Goal: Task Accomplishment & Management: Manage account settings

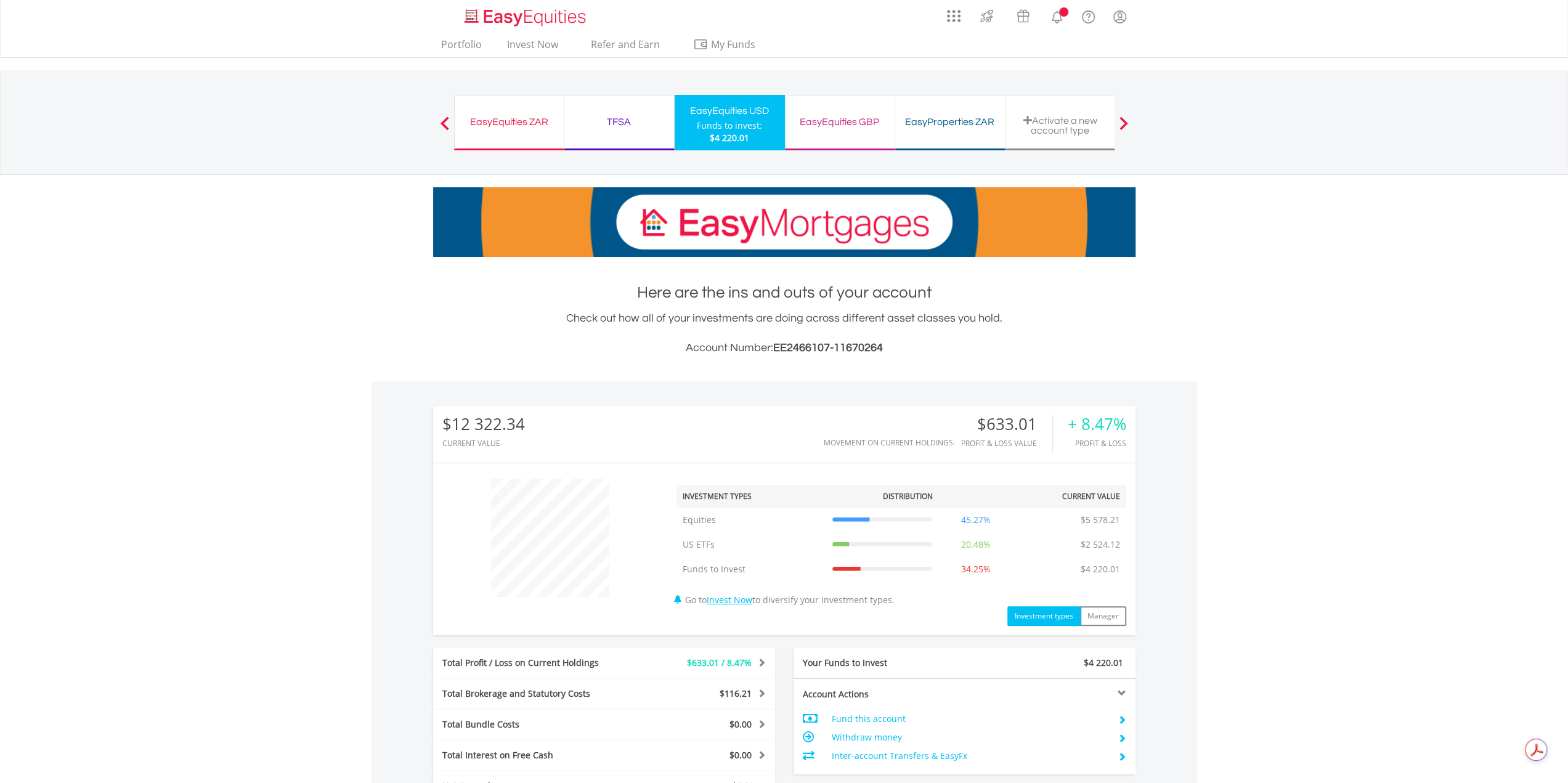
scroll to position [118, 234]
click at [729, 600] on link "Invest Now" at bounding box center [729, 600] width 46 height 12
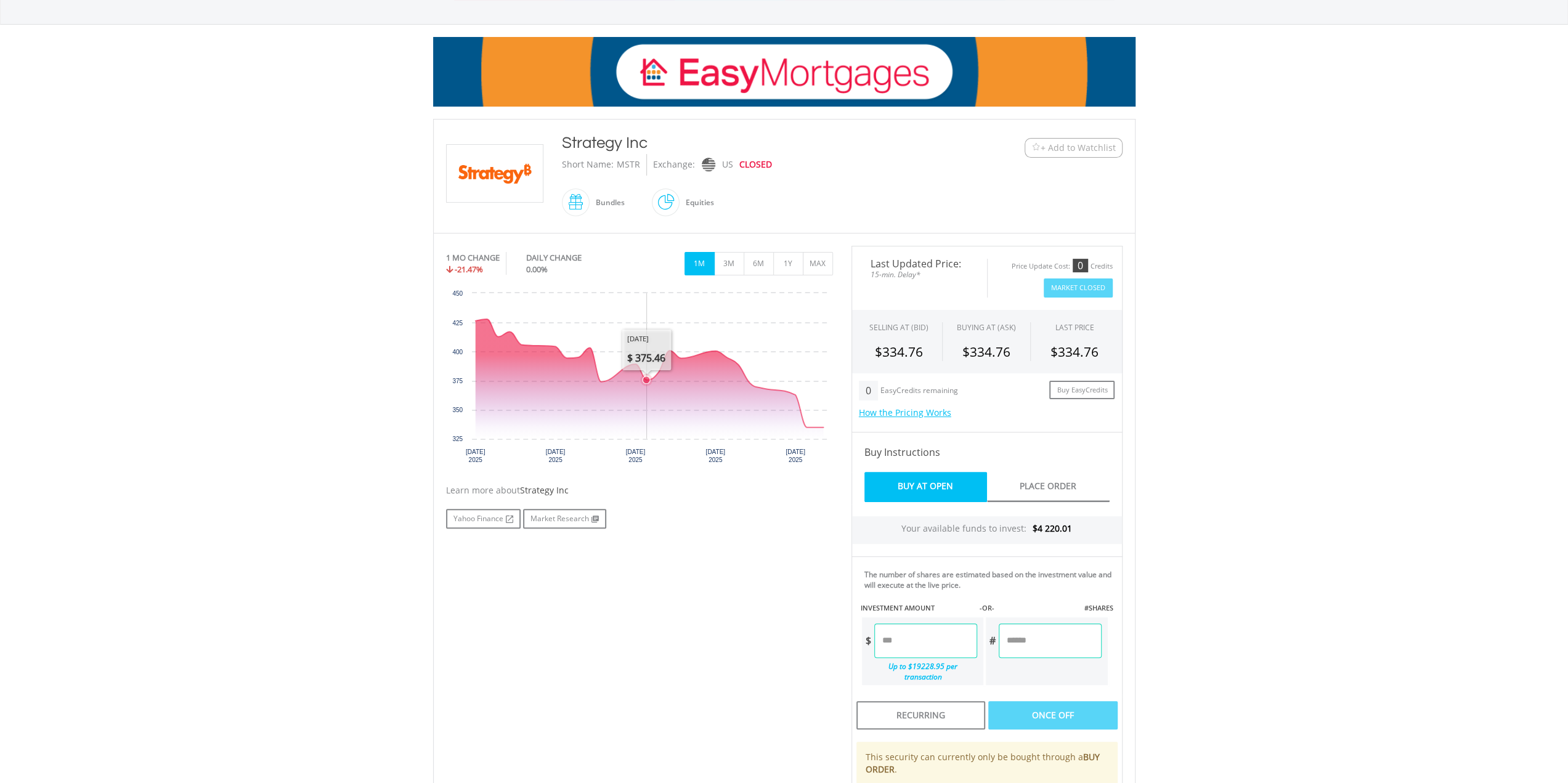
scroll to position [149, 0]
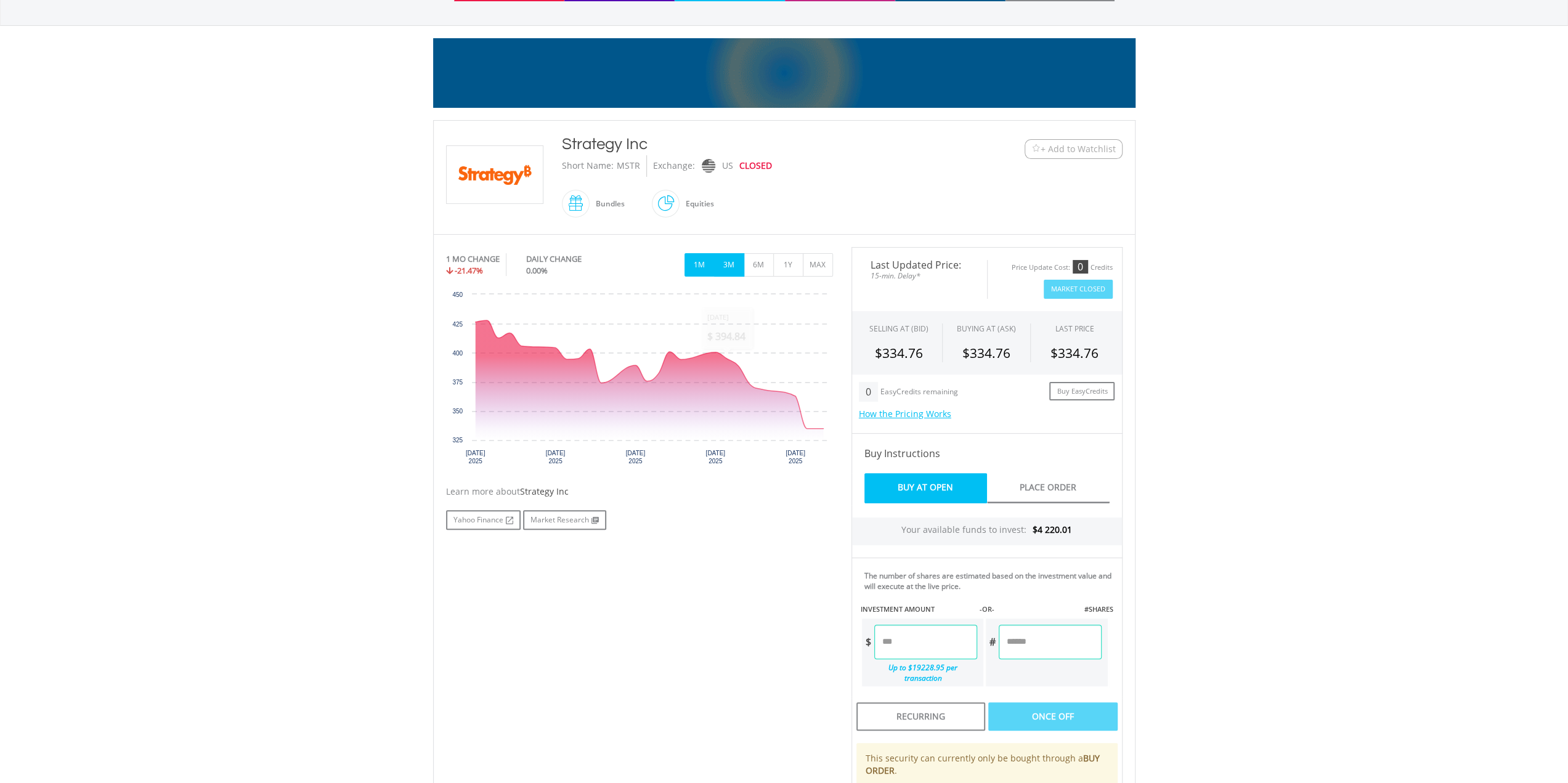
click at [729, 267] on button "3M" at bounding box center [729, 265] width 30 height 23
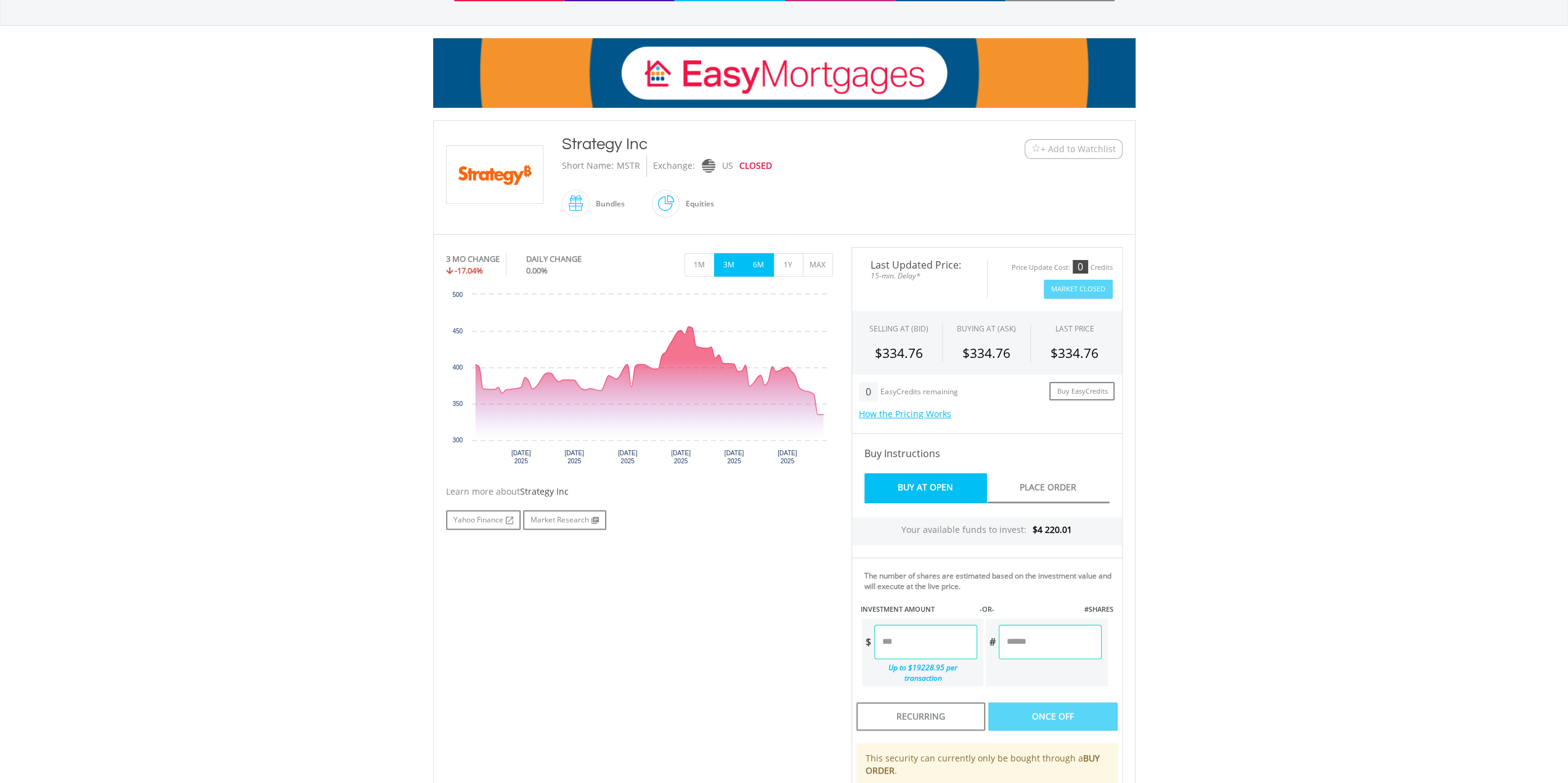
click at [759, 268] on button "6M" at bounding box center [759, 265] width 30 height 23
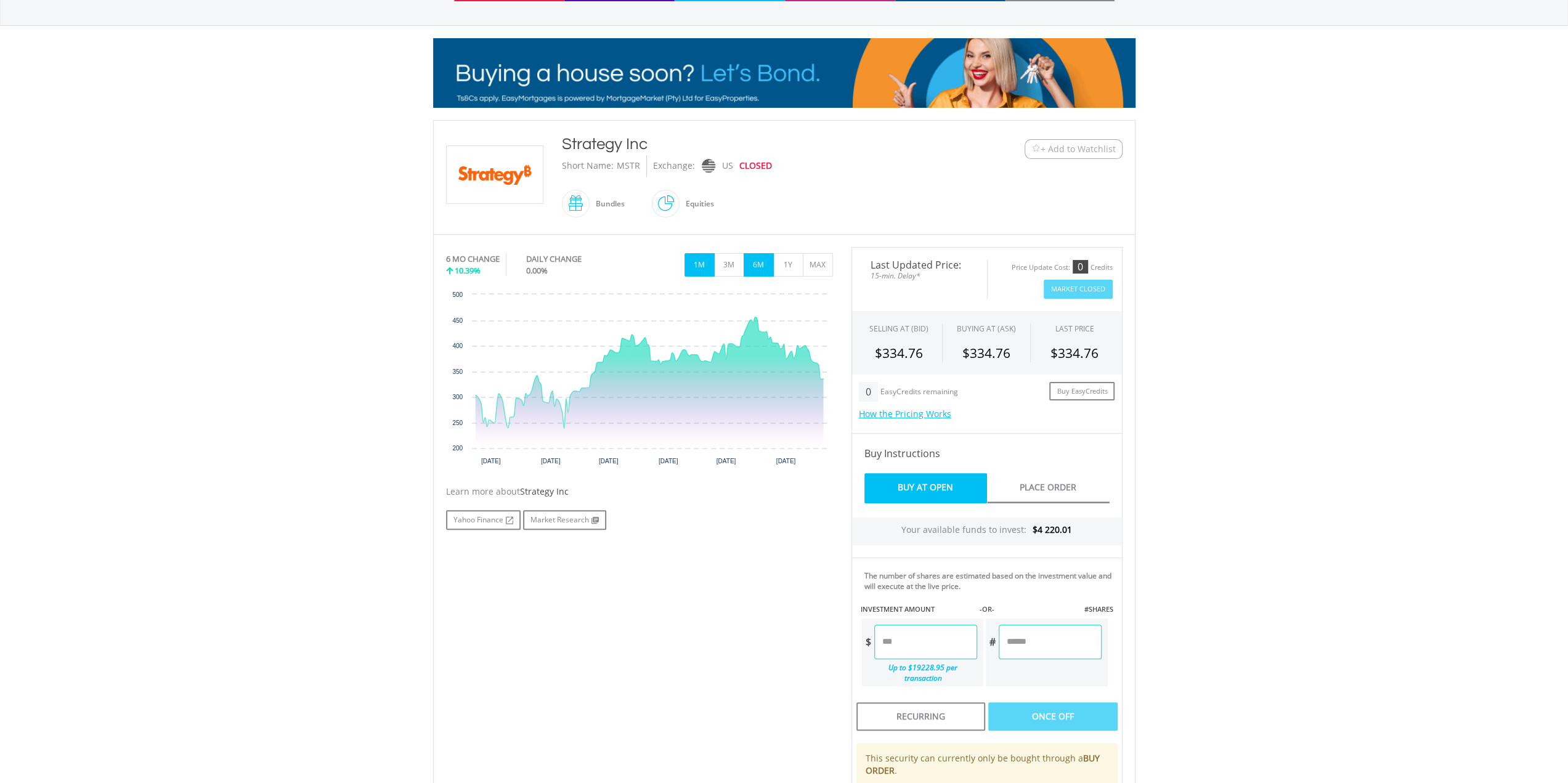
click at [702, 263] on button "1M" at bounding box center [699, 265] width 30 height 23
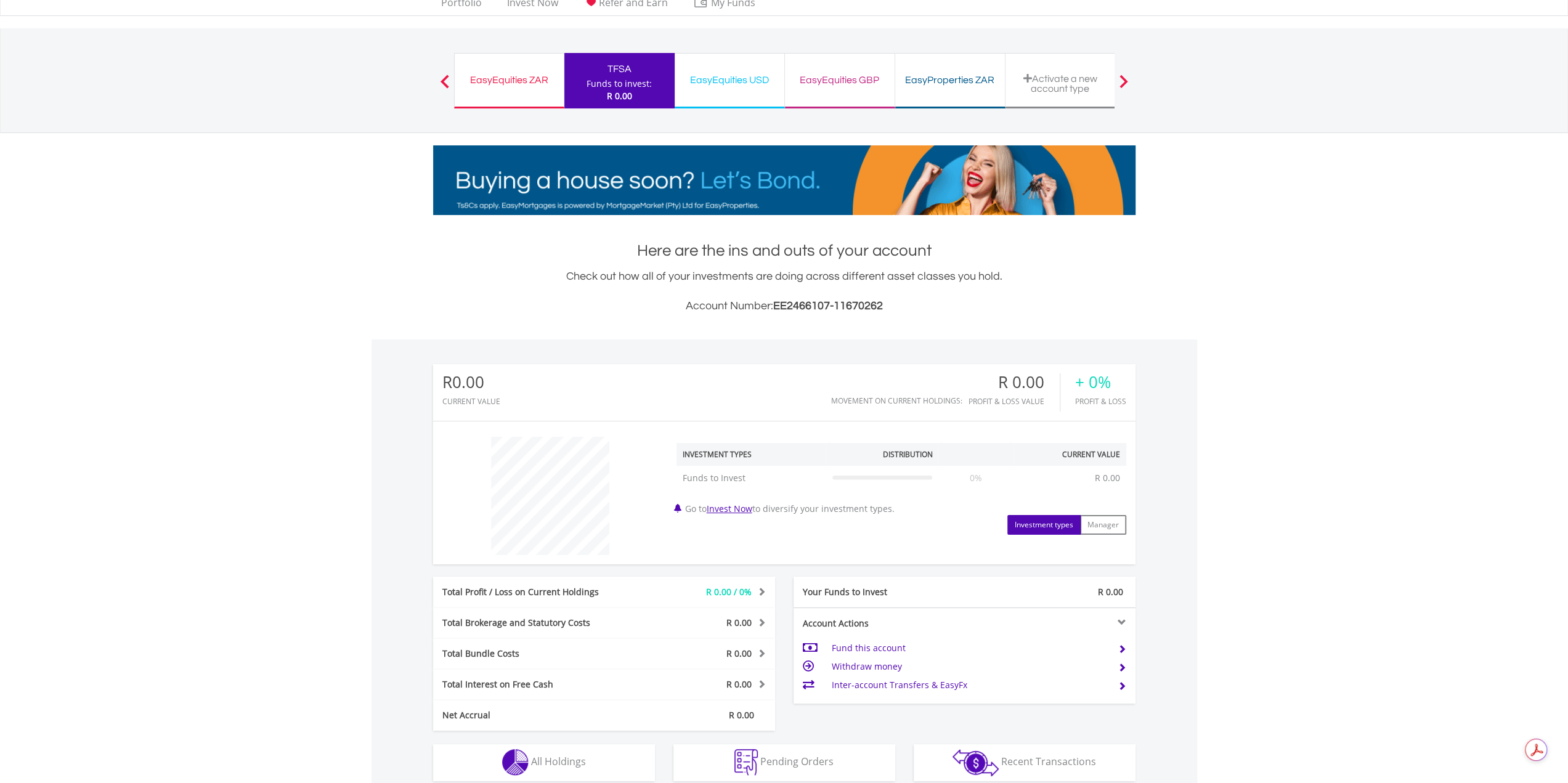
scroll to position [62, 0]
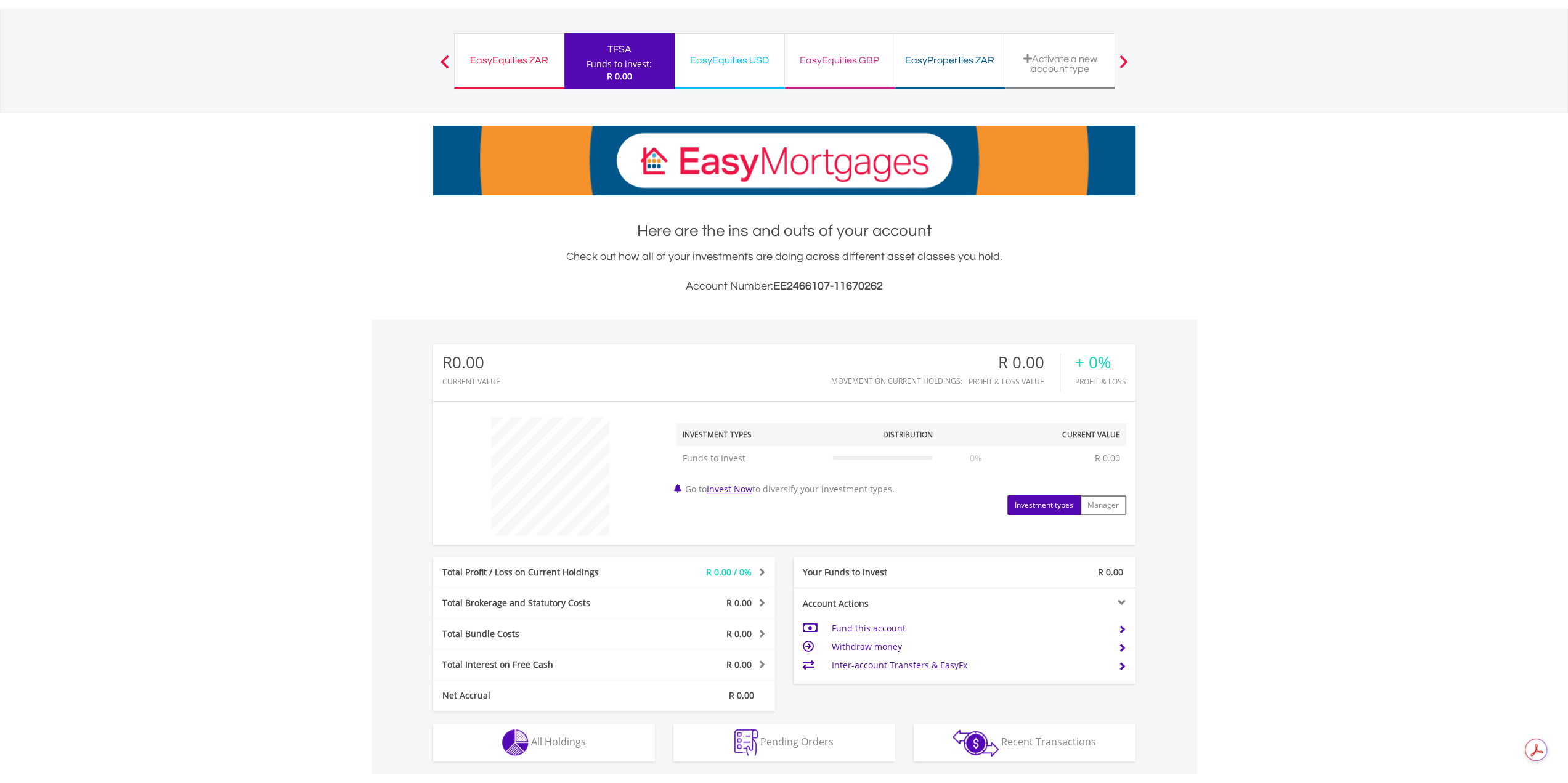
click at [861, 630] on td "Fund this account" at bounding box center [969, 628] width 277 height 19
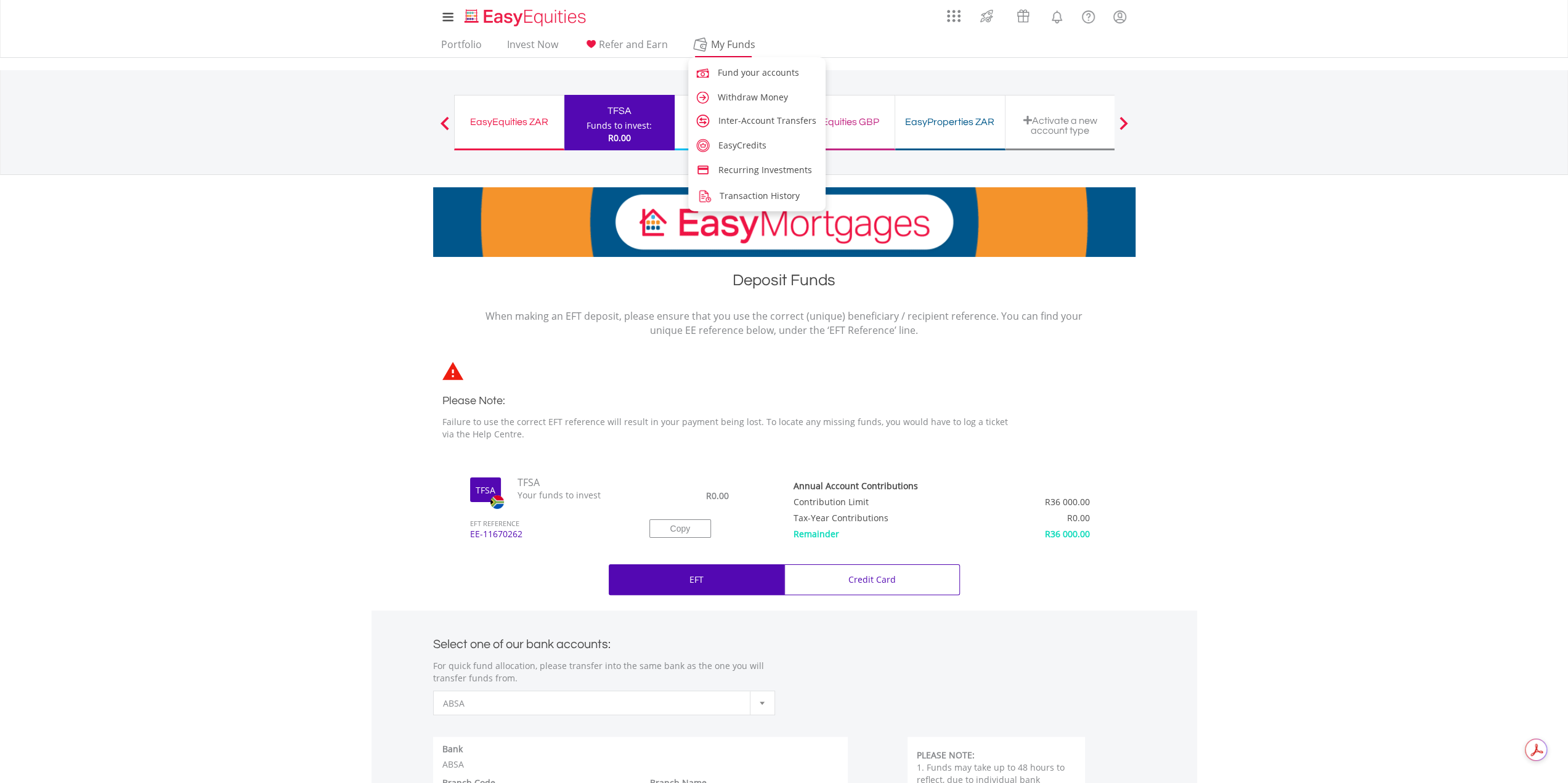
click at [712, 42] on span "My Funds" at bounding box center [733, 44] width 80 height 16
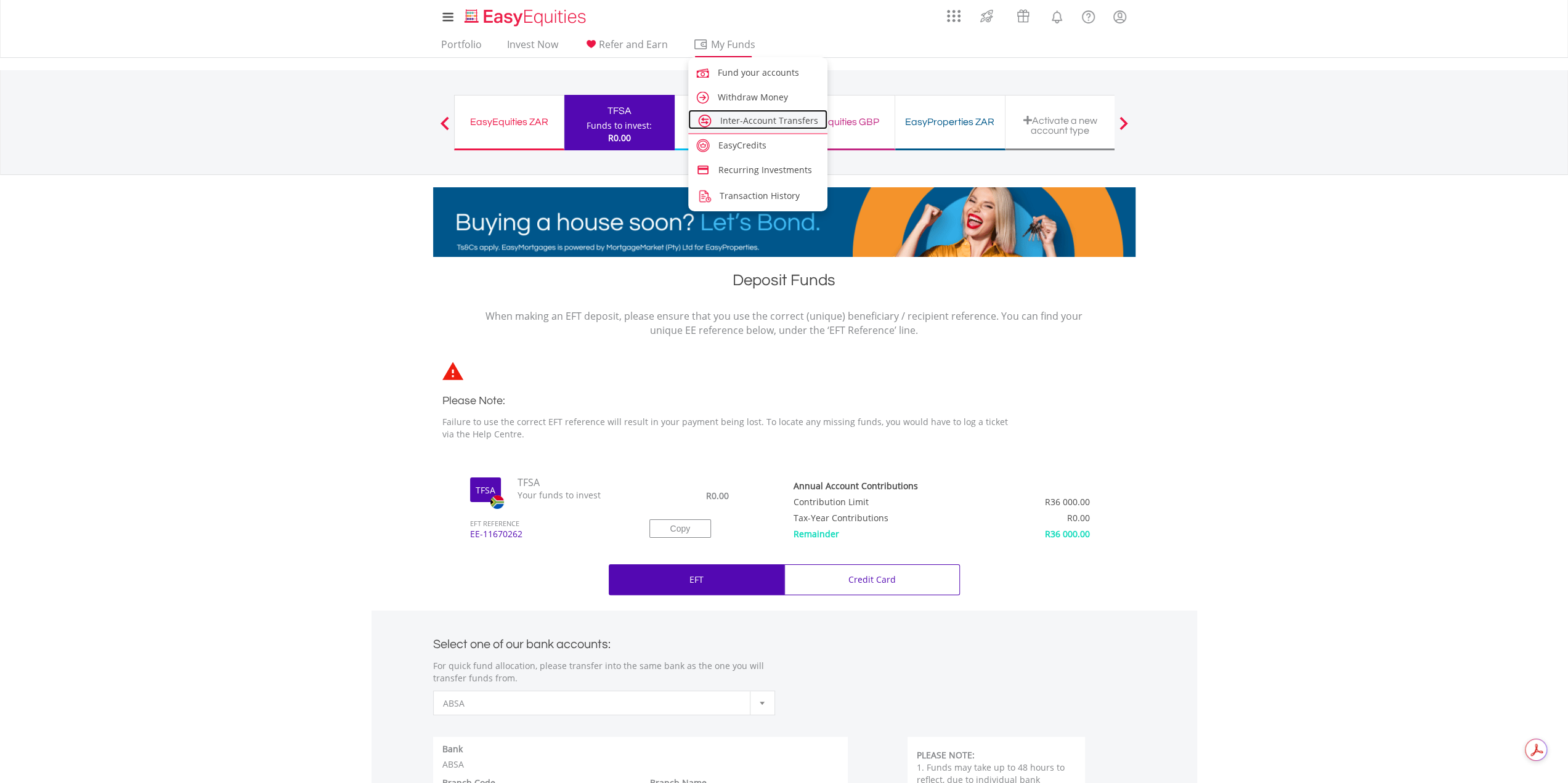
click at [741, 120] on span "Inter-Account Transfers" at bounding box center [769, 120] width 98 height 12
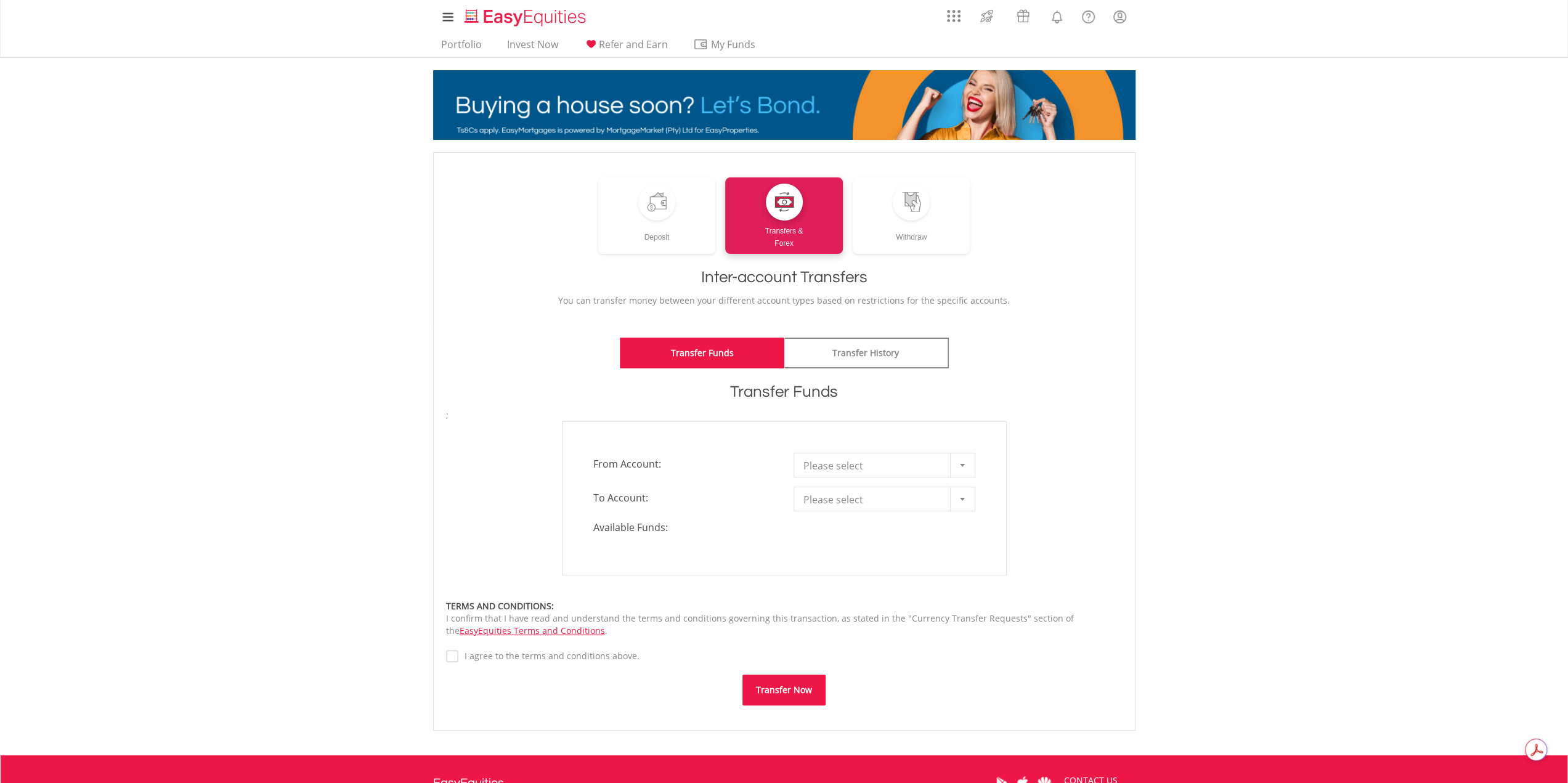
click at [961, 459] on div at bounding box center [962, 465] width 25 height 23
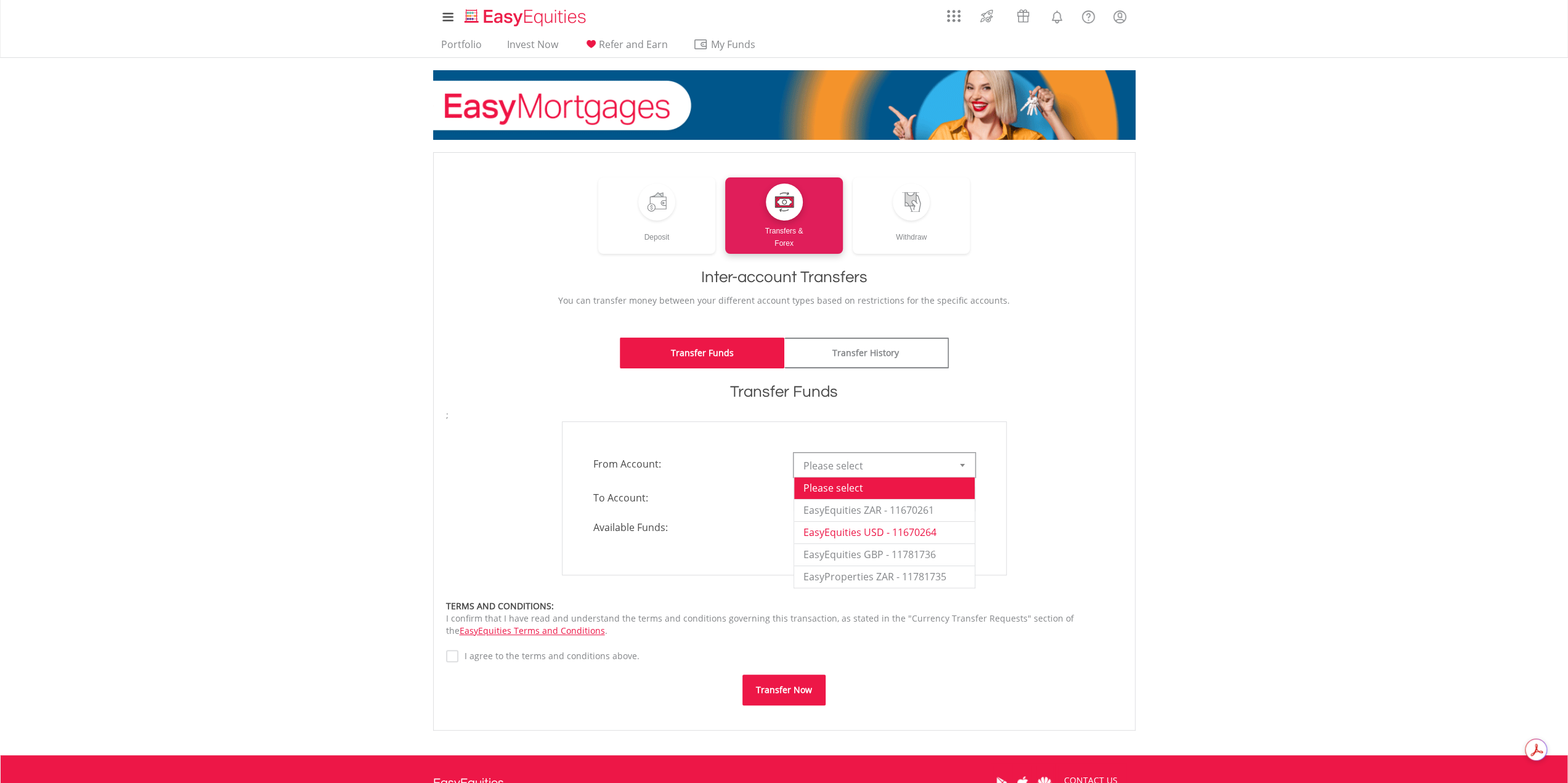
click at [942, 533] on li "EasyEquities USD - 11670264" at bounding box center [884, 532] width 180 height 22
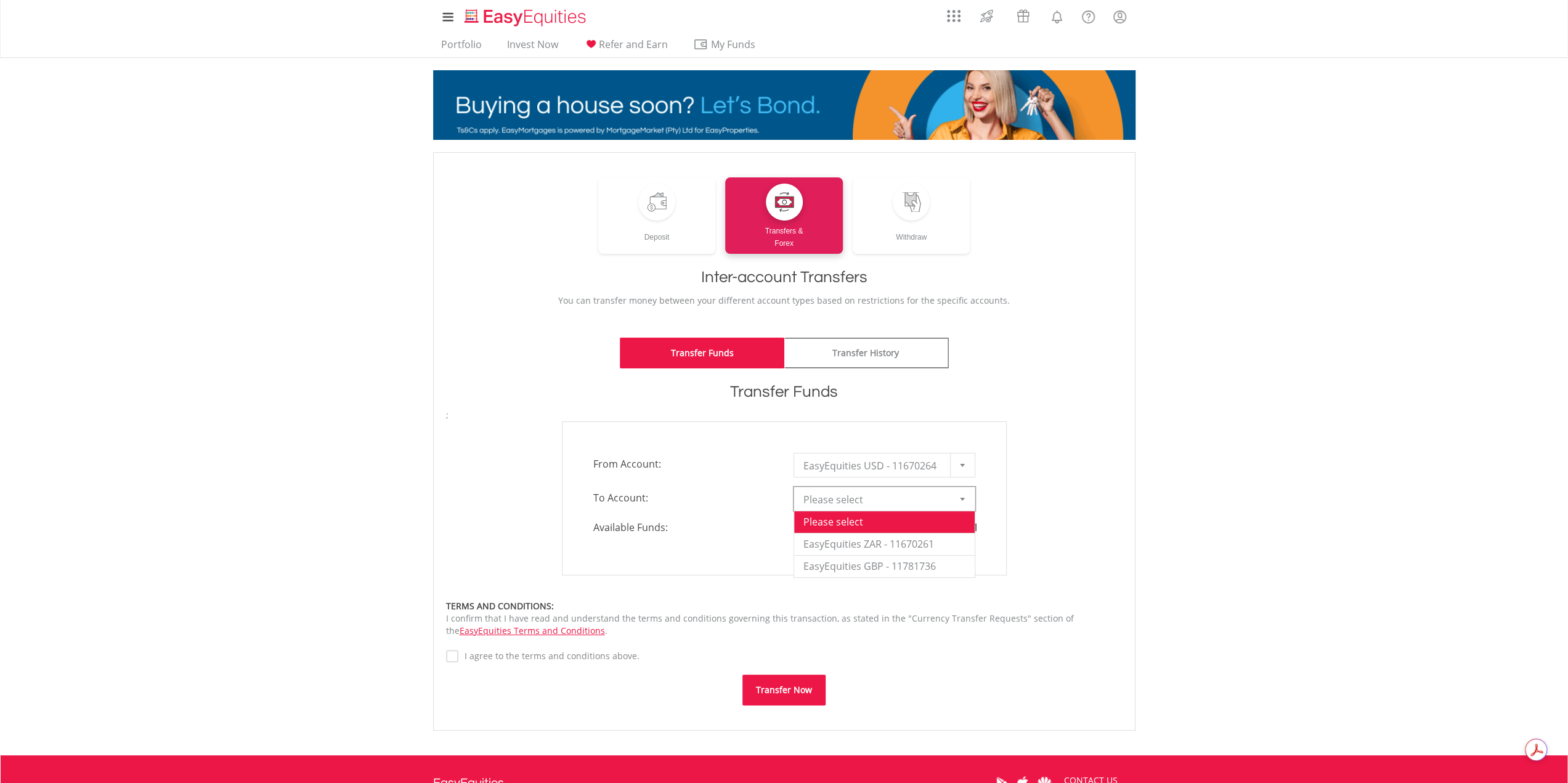
click at [965, 495] on div at bounding box center [962, 499] width 25 height 23
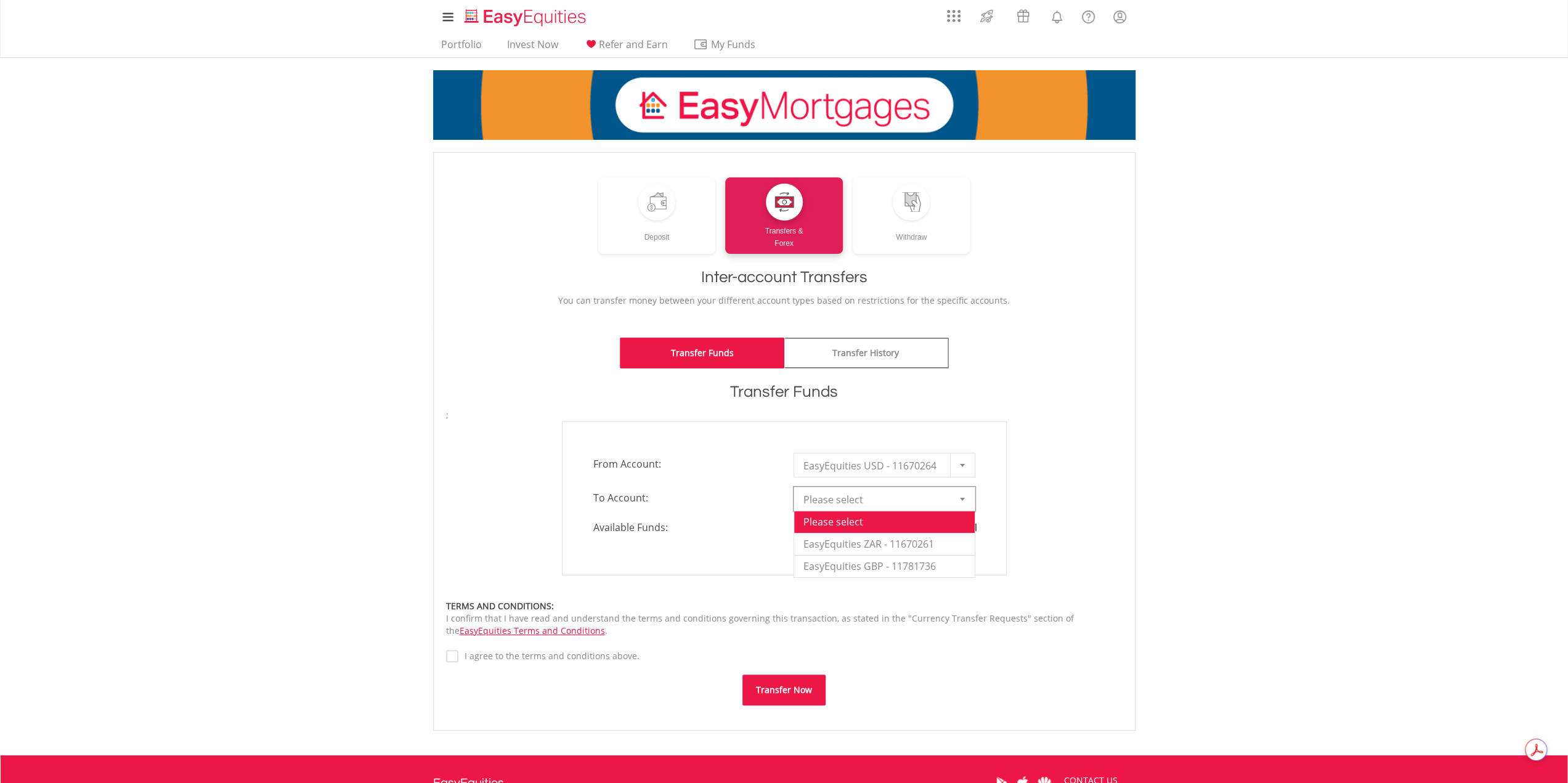
click at [965, 495] on div at bounding box center [962, 499] width 25 height 23
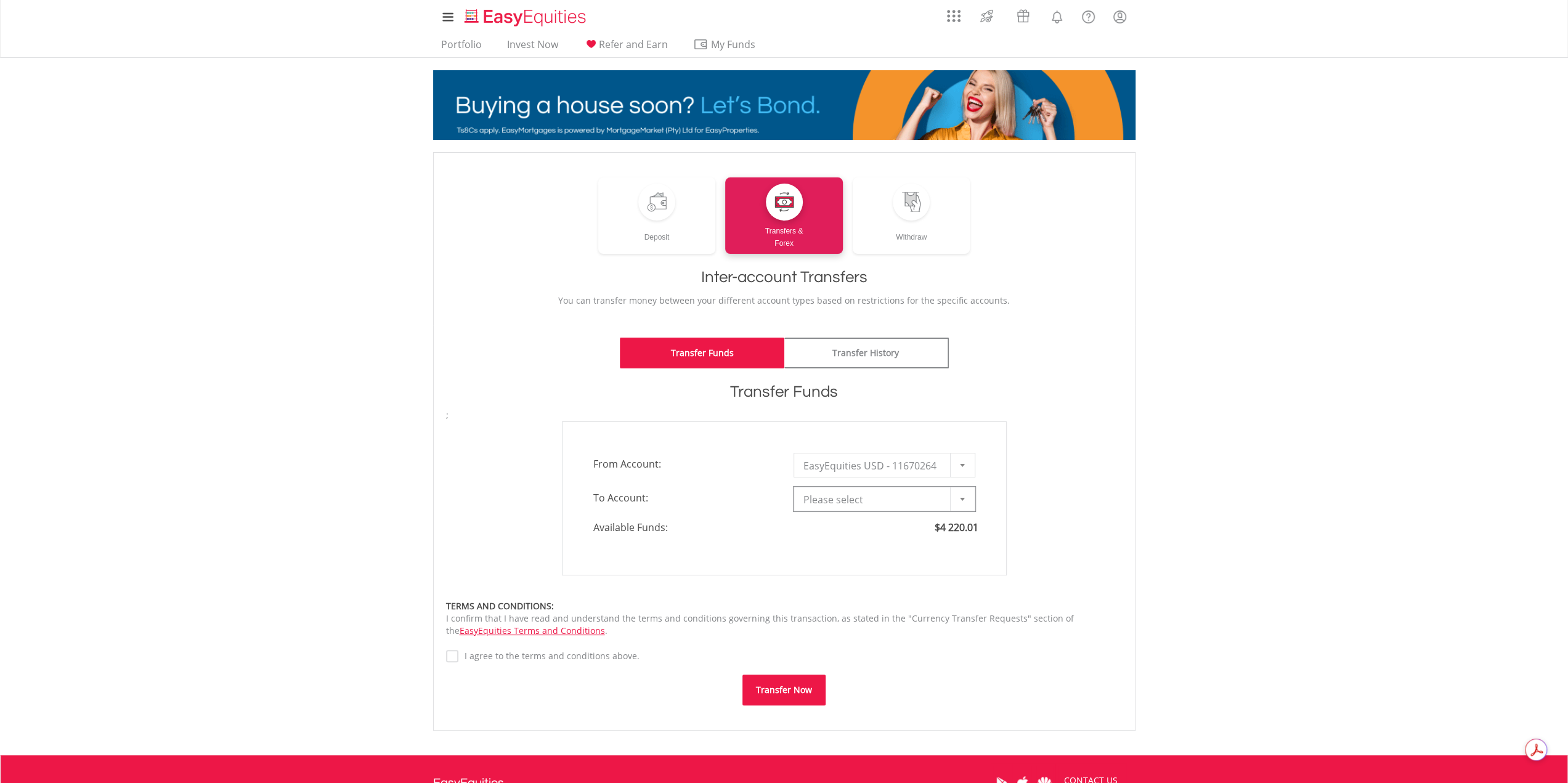
click at [965, 495] on div at bounding box center [962, 499] width 25 height 23
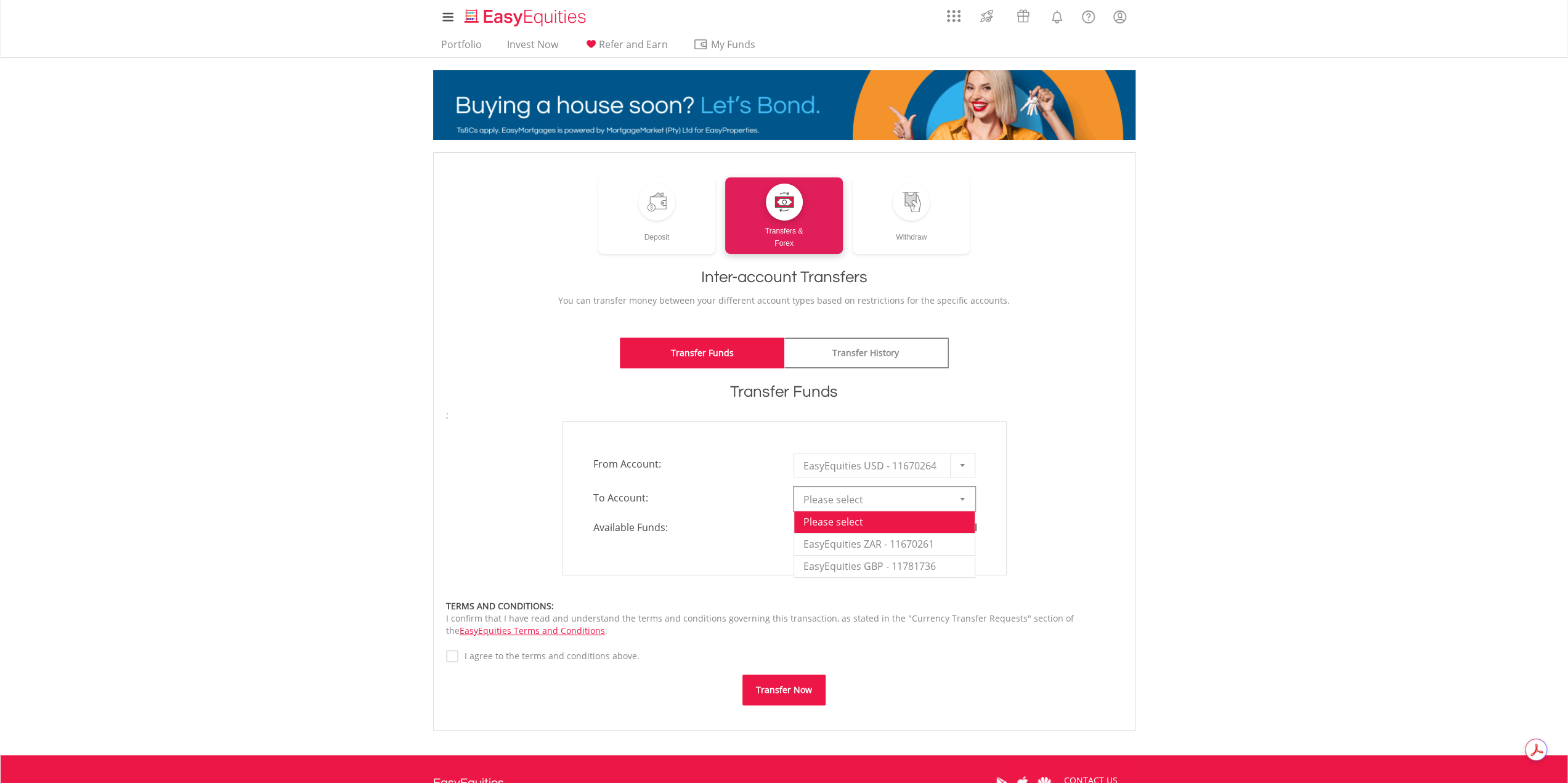
click at [965, 495] on div at bounding box center [962, 499] width 25 height 23
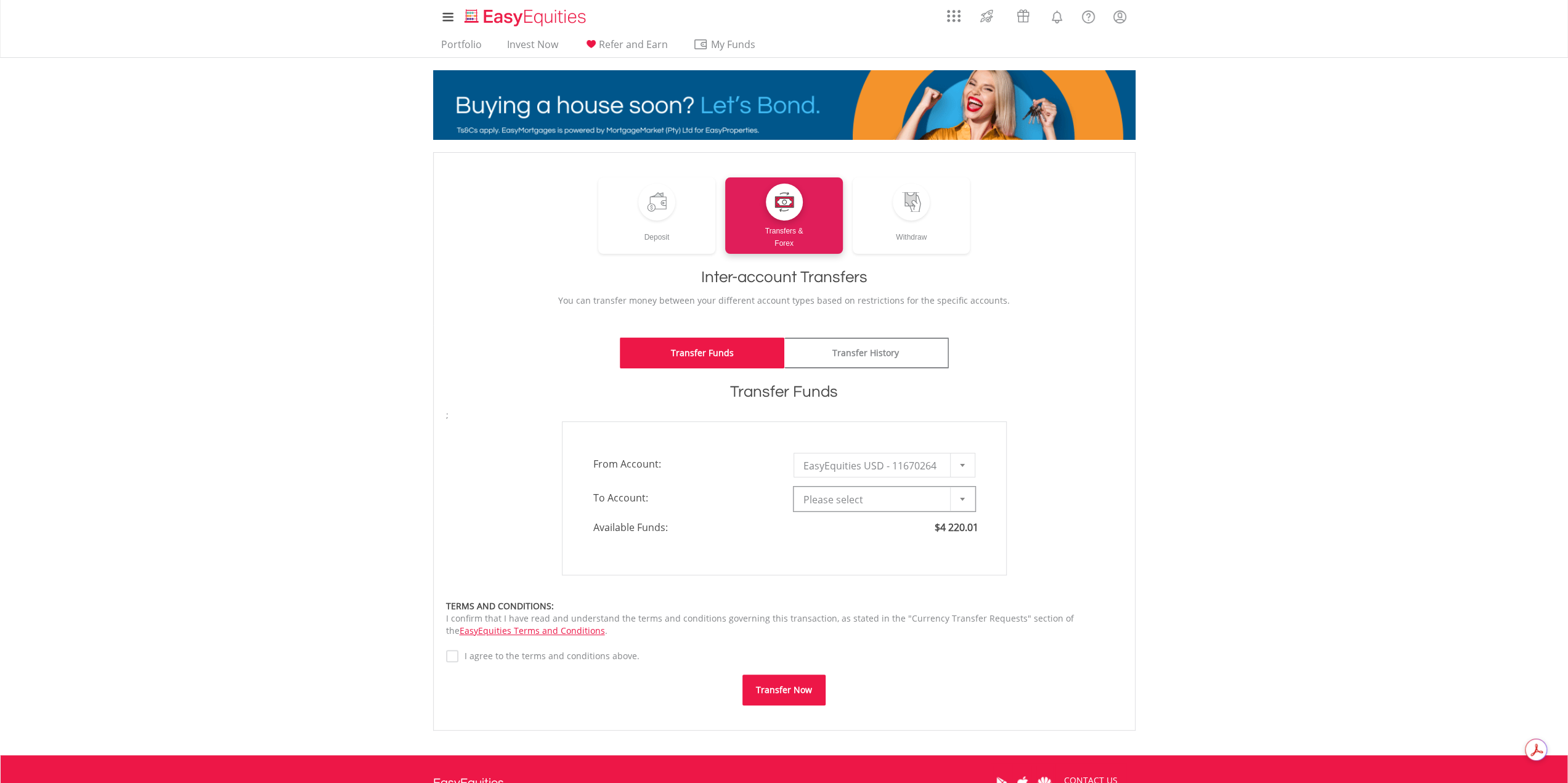
click at [965, 495] on div at bounding box center [962, 499] width 25 height 23
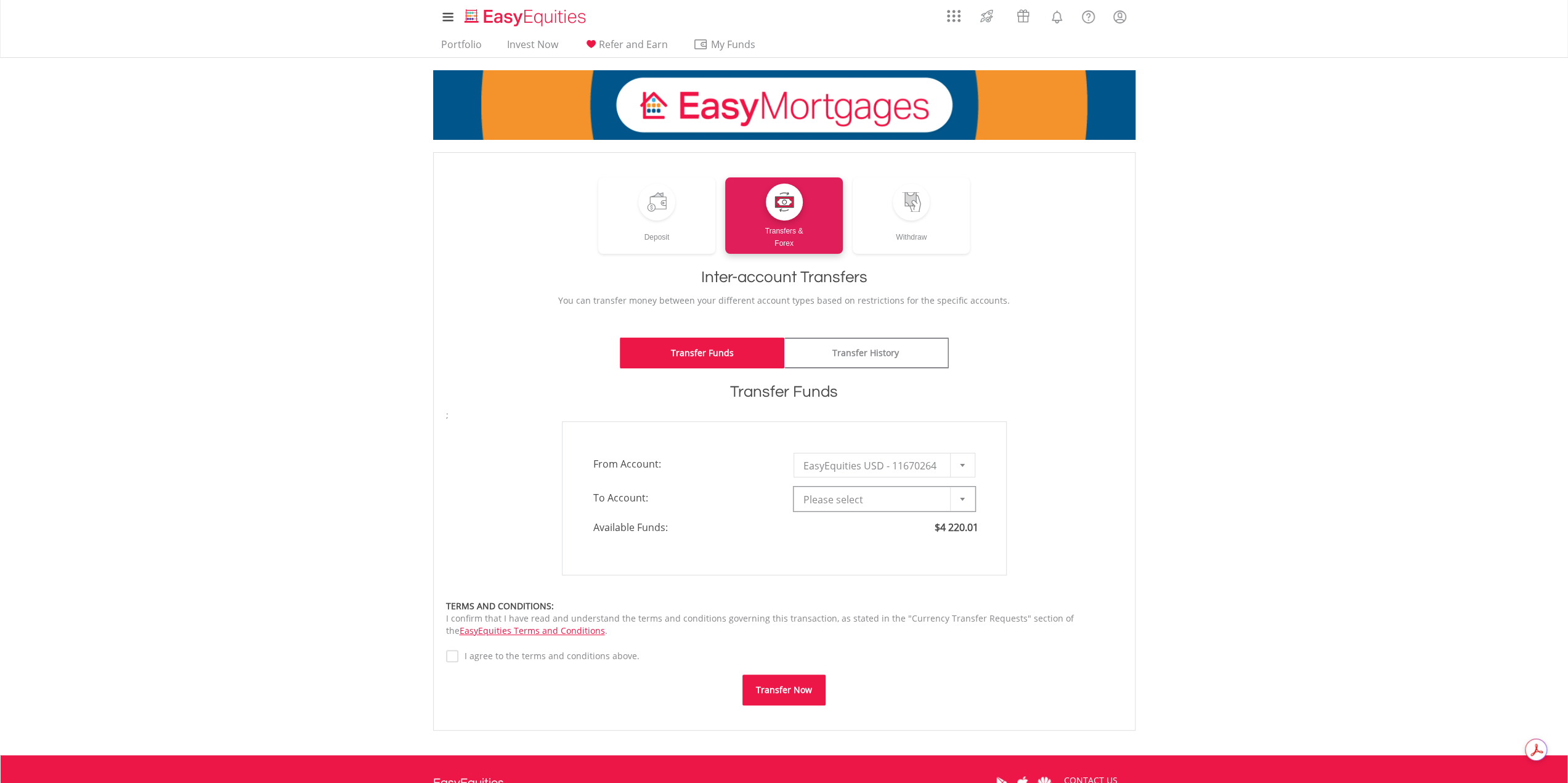
click at [878, 462] on span "EasyEquities USD - 11670264" at bounding box center [875, 466] width 144 height 25
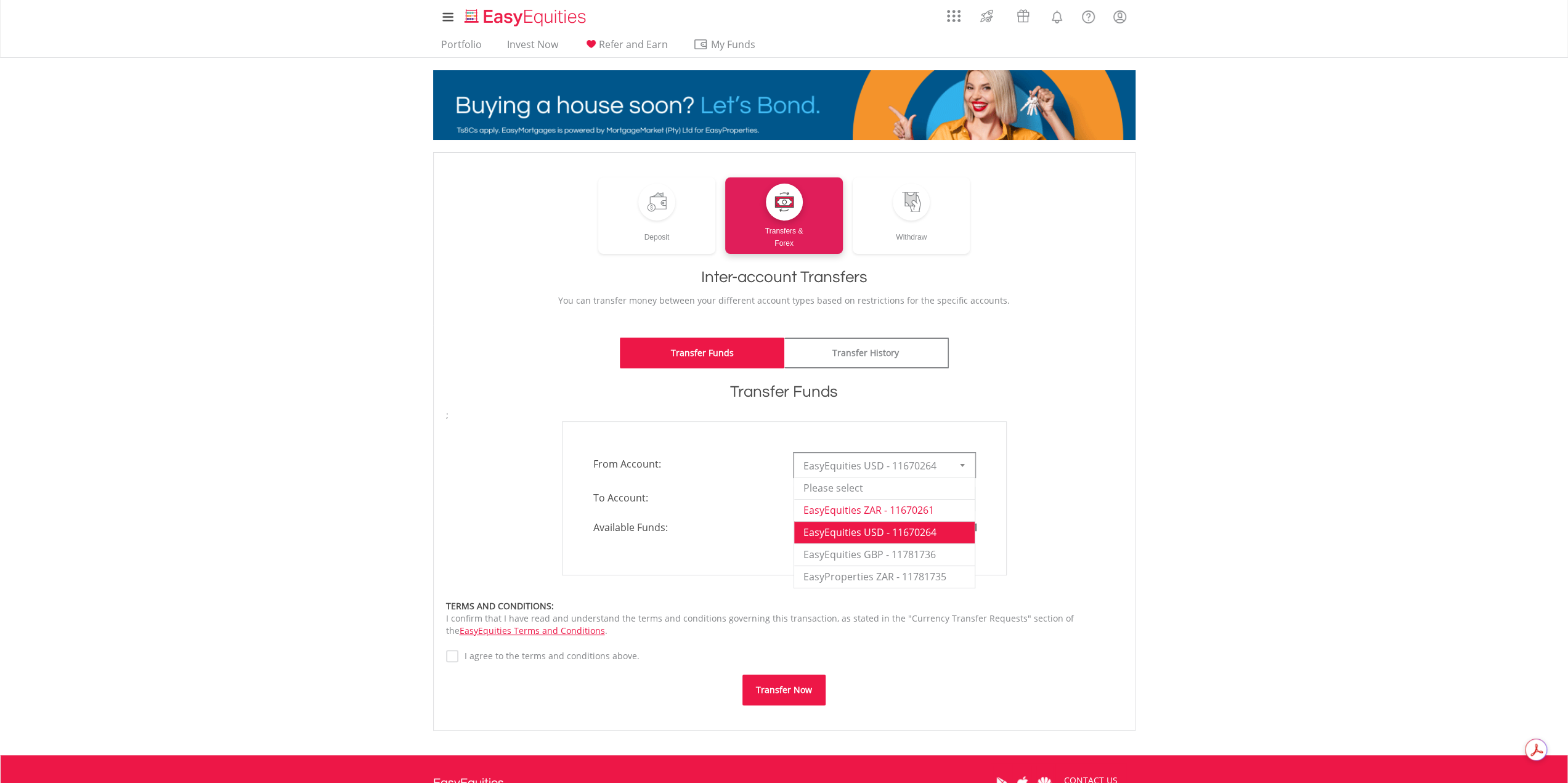
click at [880, 505] on li "EasyEquities ZAR - 11670261" at bounding box center [884, 510] width 180 height 22
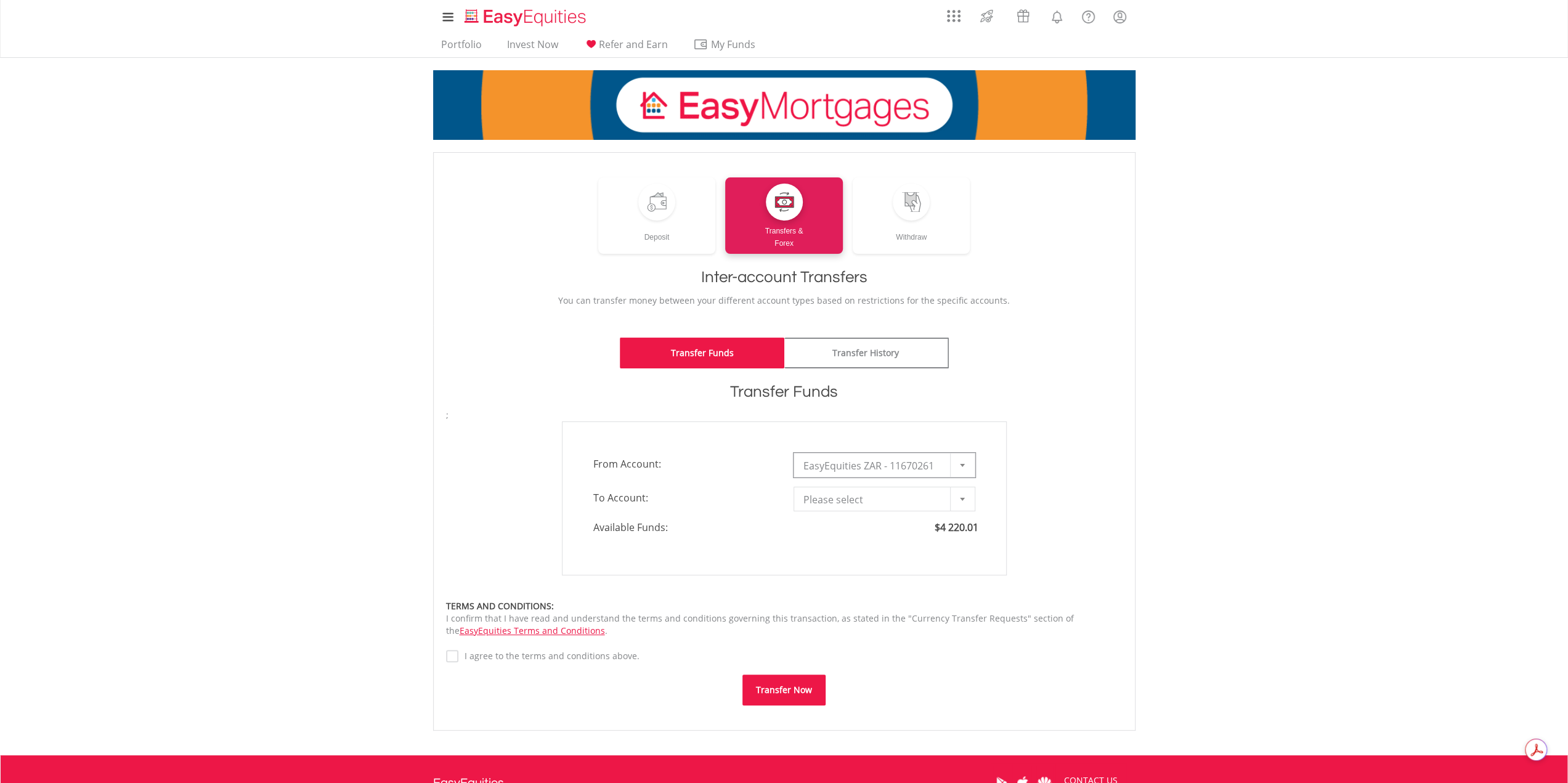
click at [889, 502] on span "Please select" at bounding box center [875, 499] width 144 height 25
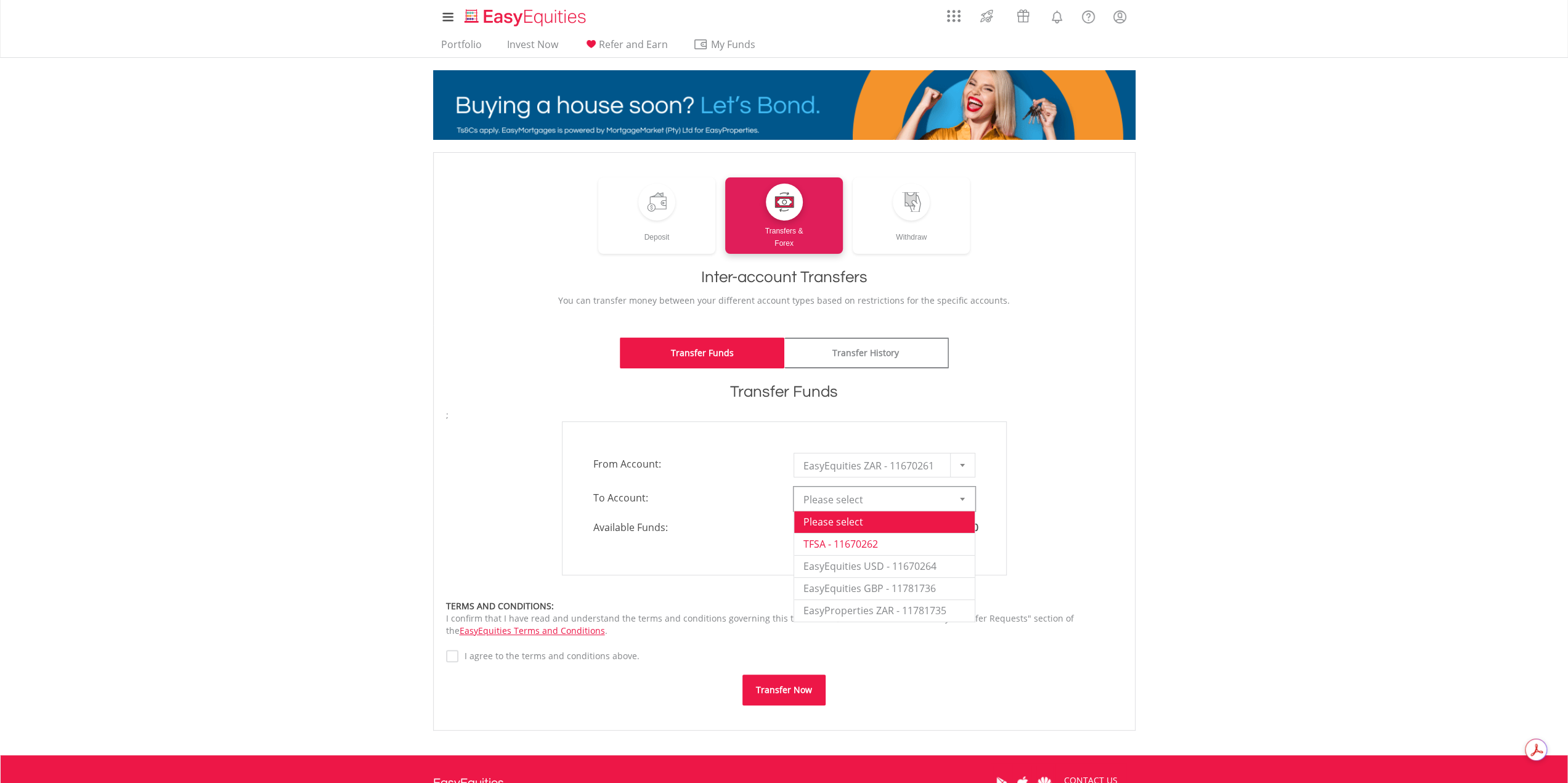
click at [883, 539] on li "TFSA - 11670262" at bounding box center [884, 544] width 180 height 22
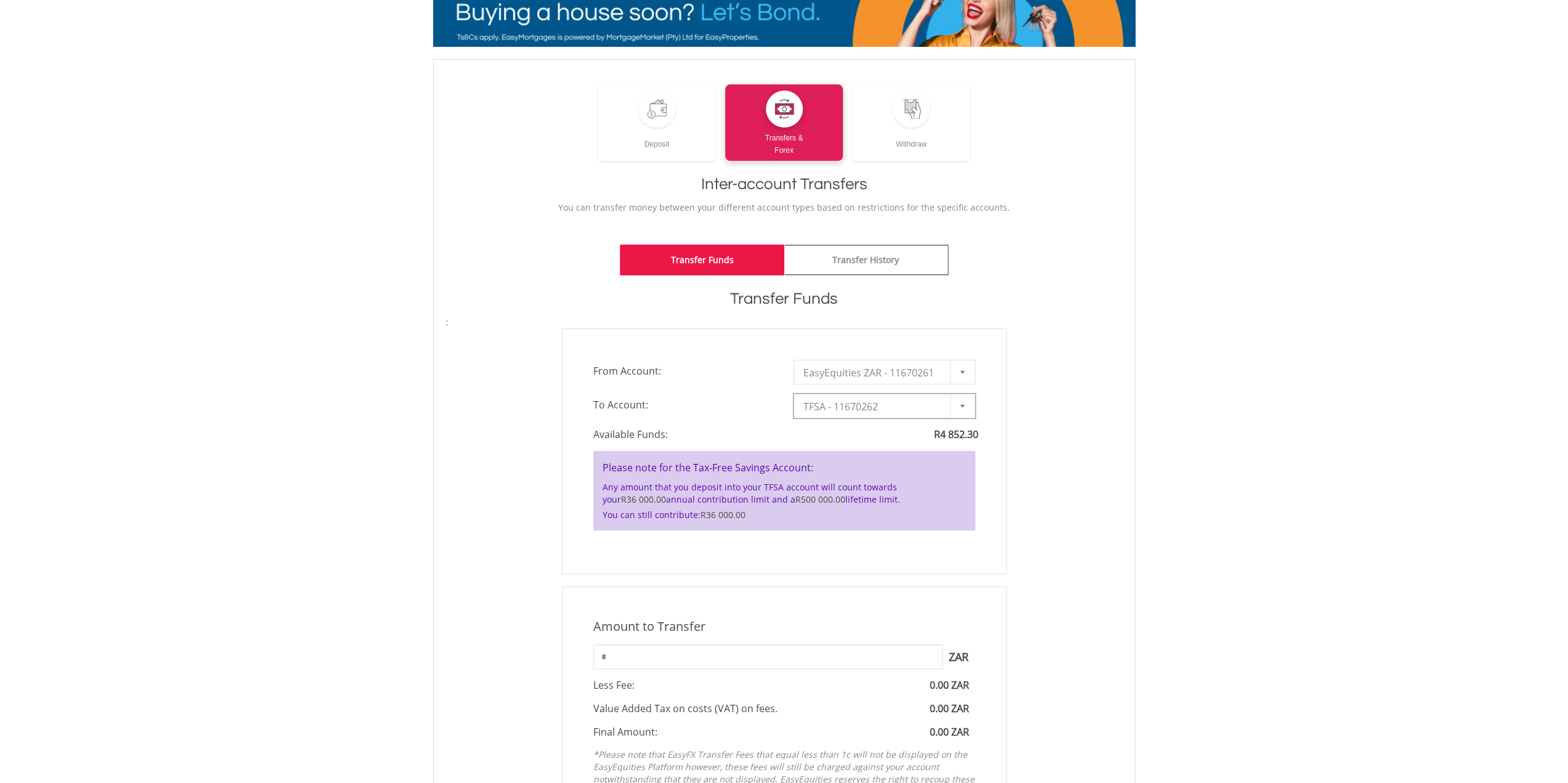
scroll to position [123, 0]
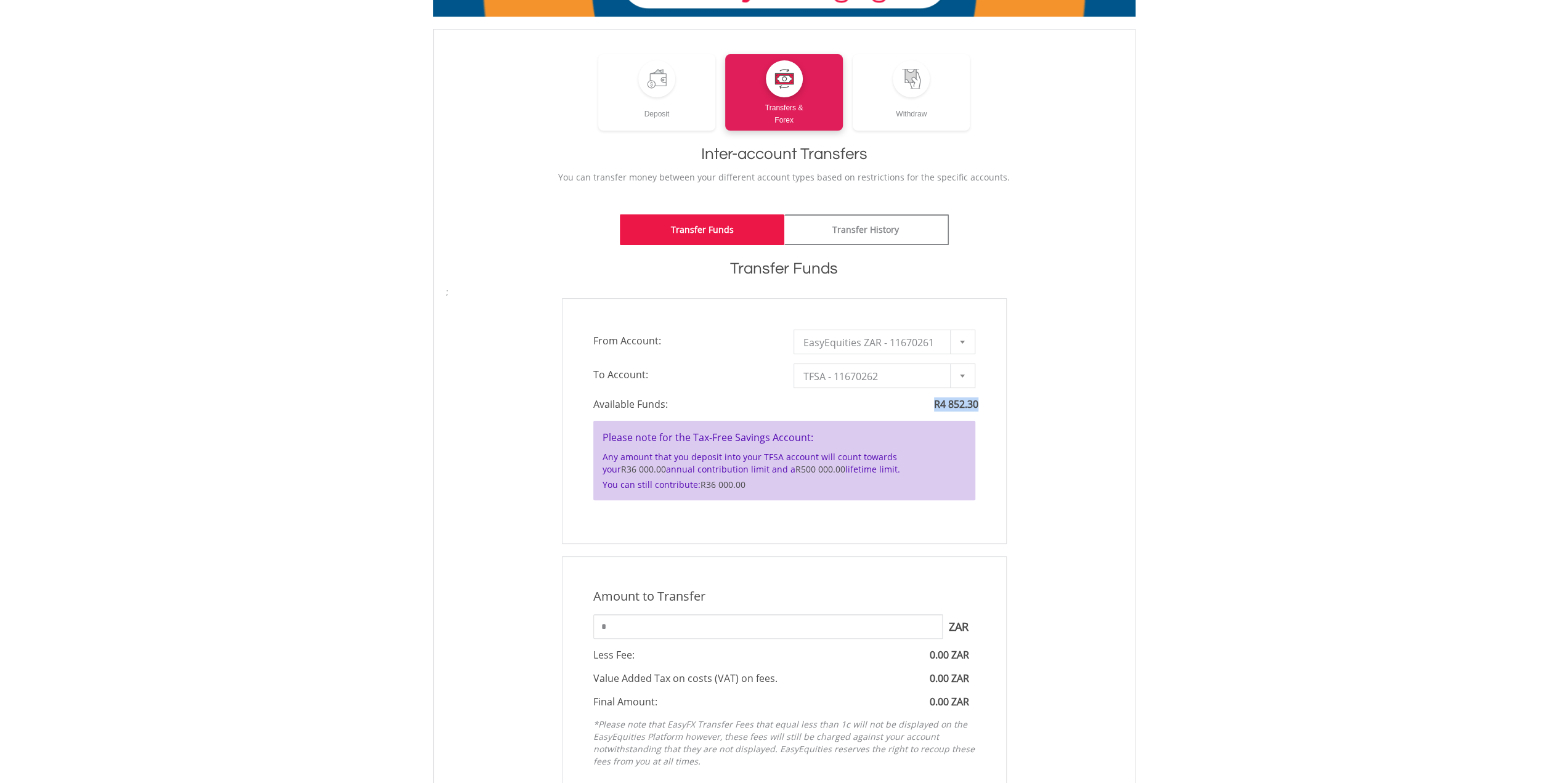
drag, startPoint x: 977, startPoint y: 408, endPoint x: 933, endPoint y: 404, distance: 44.2
click at [934, 404] on span "R4 852.30" at bounding box center [956, 404] width 44 height 14
copy span "R4 852.30"
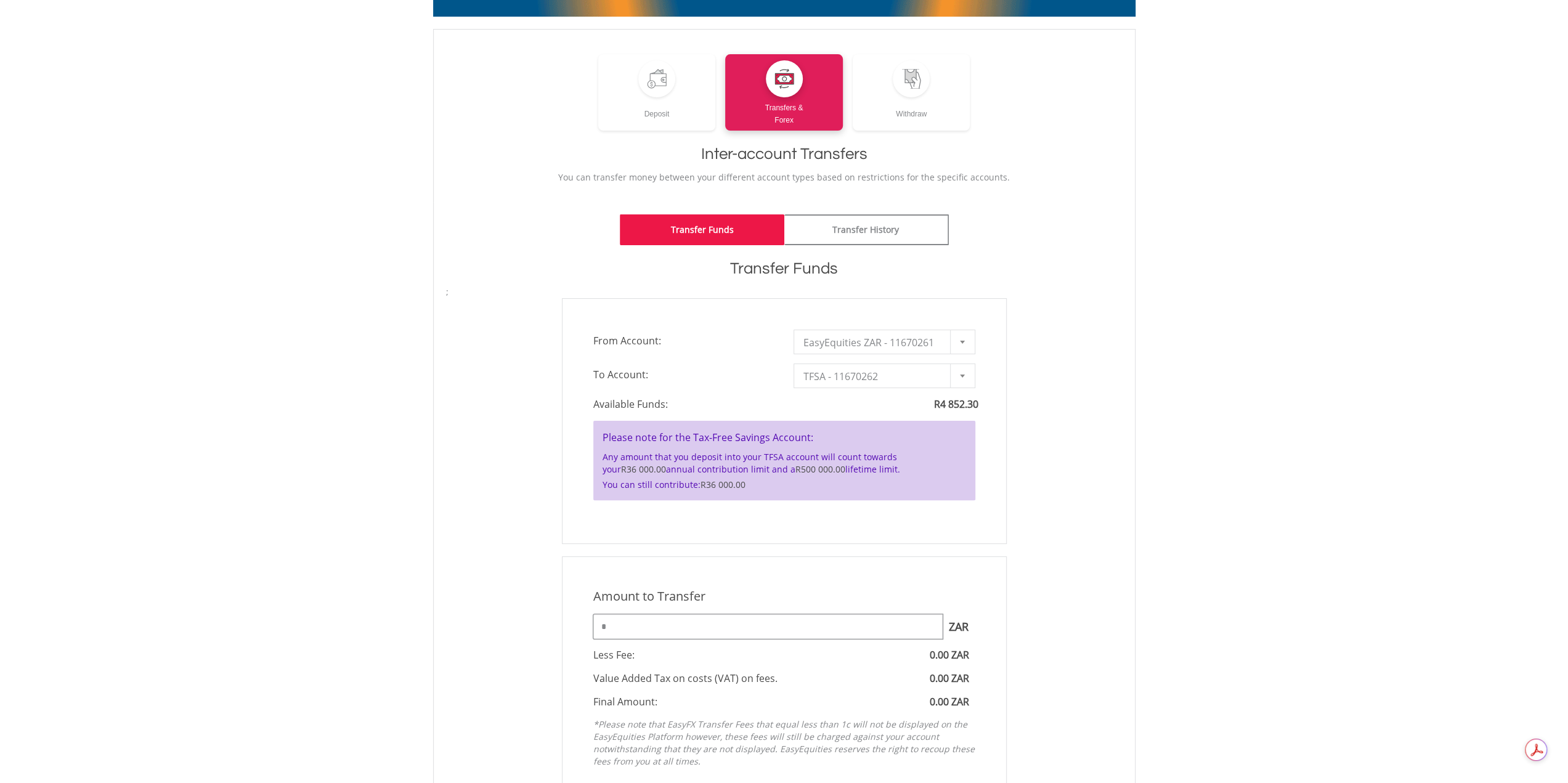
click at [745, 622] on input "*" at bounding box center [768, 627] width 350 height 25
paste input "*********"
drag, startPoint x: 609, startPoint y: 624, endPoint x: 593, endPoint y: 623, distance: 16.0
click at [593, 623] on input "**********" at bounding box center [768, 627] width 350 height 25
click at [1259, 623] on body "My Investments Invest Now New Listings Sell My Recurring Investments Pending Or…" at bounding box center [784, 525] width 1568 height 1297
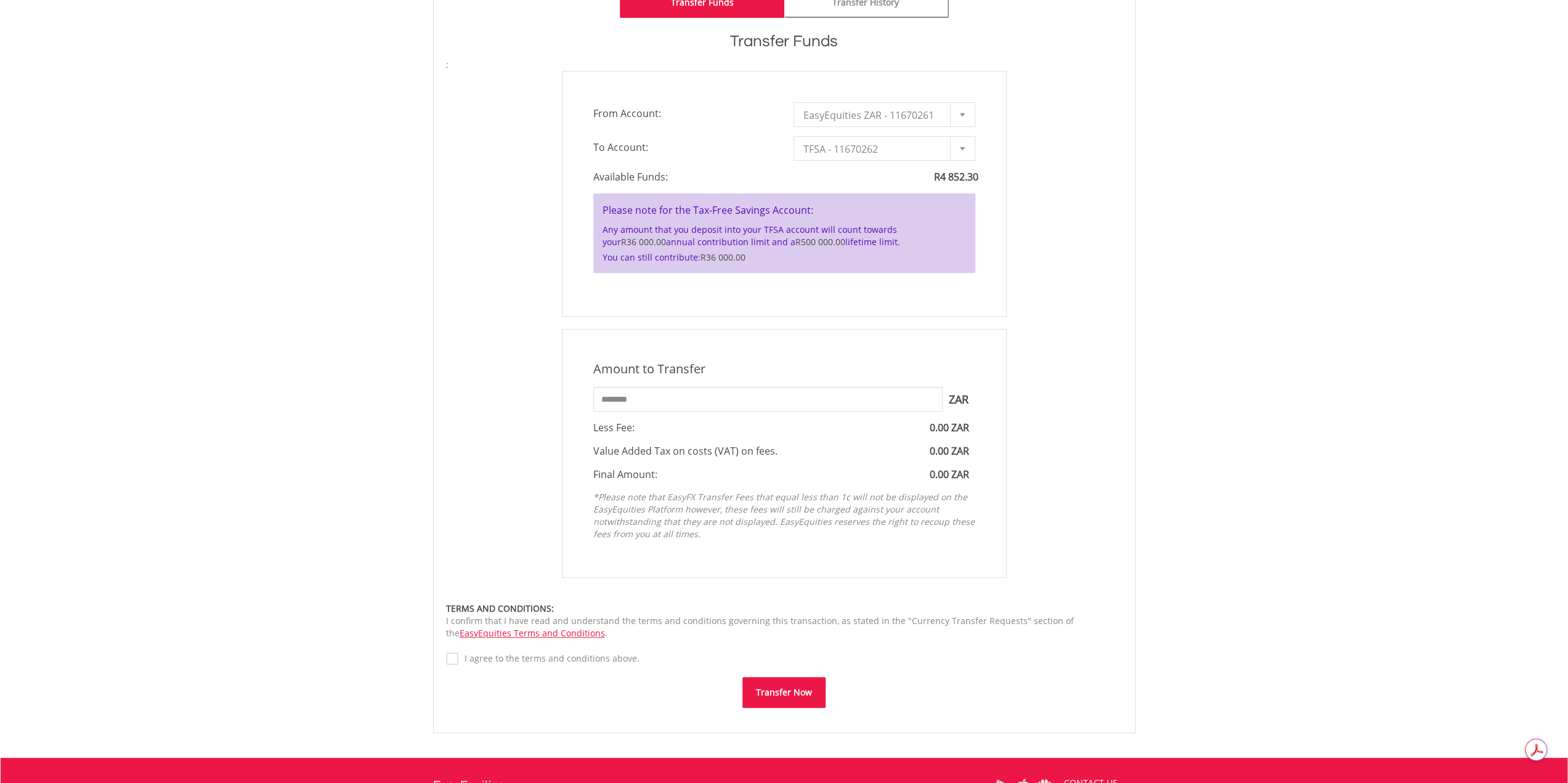
scroll to position [370, 0]
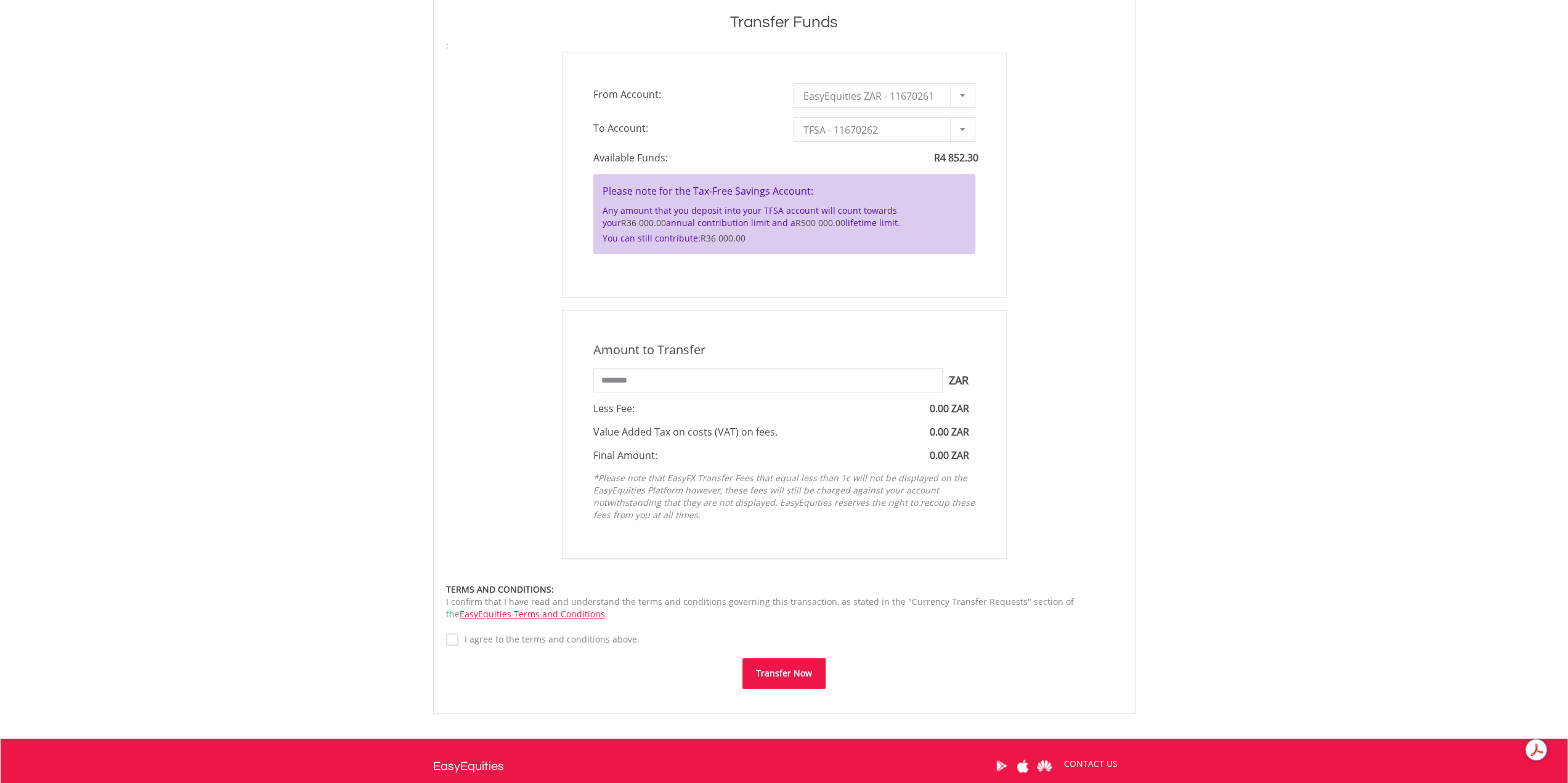
click at [562, 637] on label "I agree to the terms and conditions above." at bounding box center [549, 639] width 181 height 12
click at [780, 675] on button "Transfer Now" at bounding box center [784, 673] width 83 height 31
click at [781, 675] on button "Transfer Now" at bounding box center [784, 673] width 83 height 31
drag, startPoint x: 607, startPoint y: 378, endPoint x: 616, endPoint y: 379, distance: 9.1
click at [608, 377] on input "********" at bounding box center [768, 380] width 350 height 25
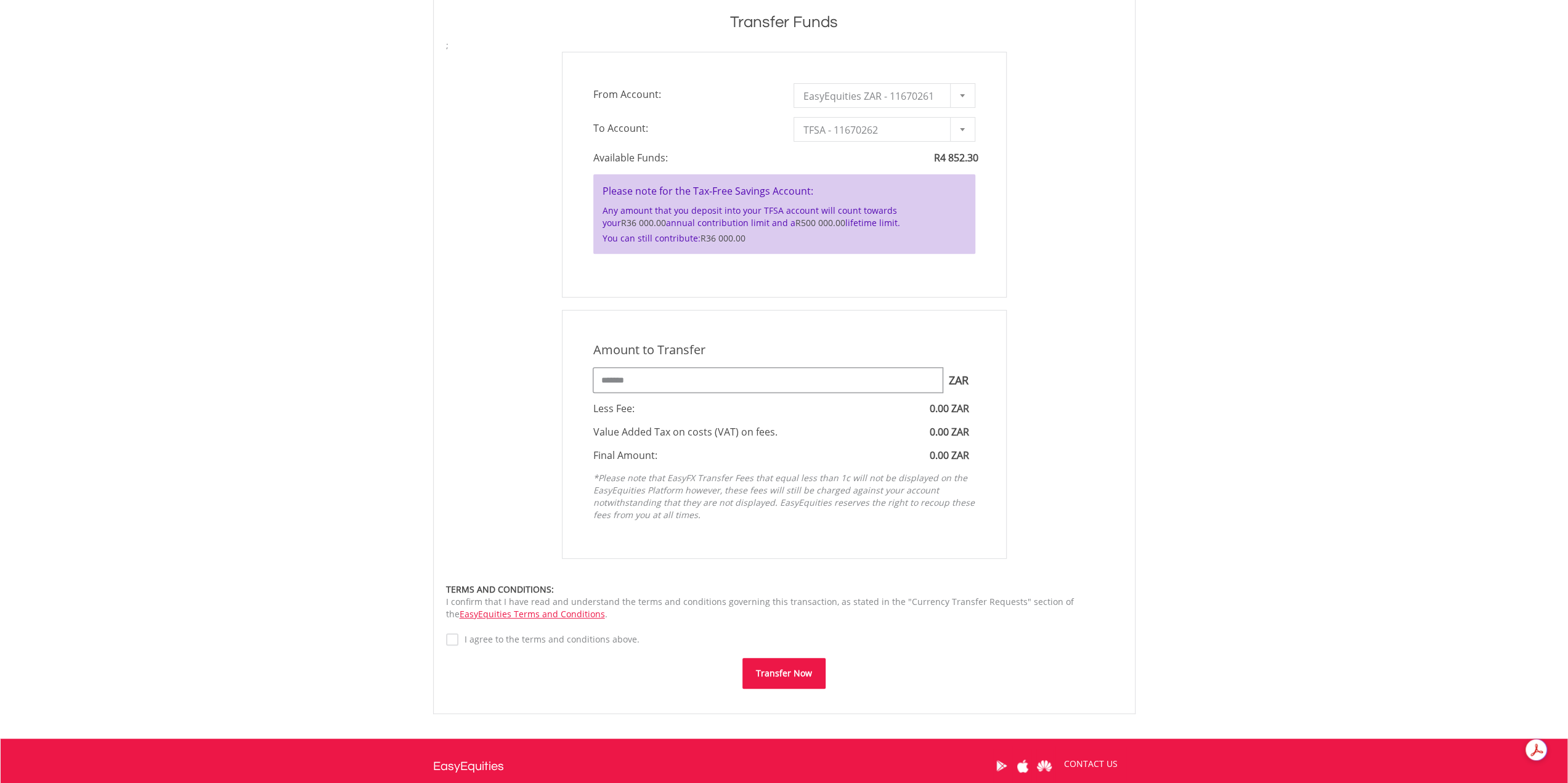
type input "*******"
click at [775, 667] on button "Transfer Now" at bounding box center [784, 673] width 83 height 31
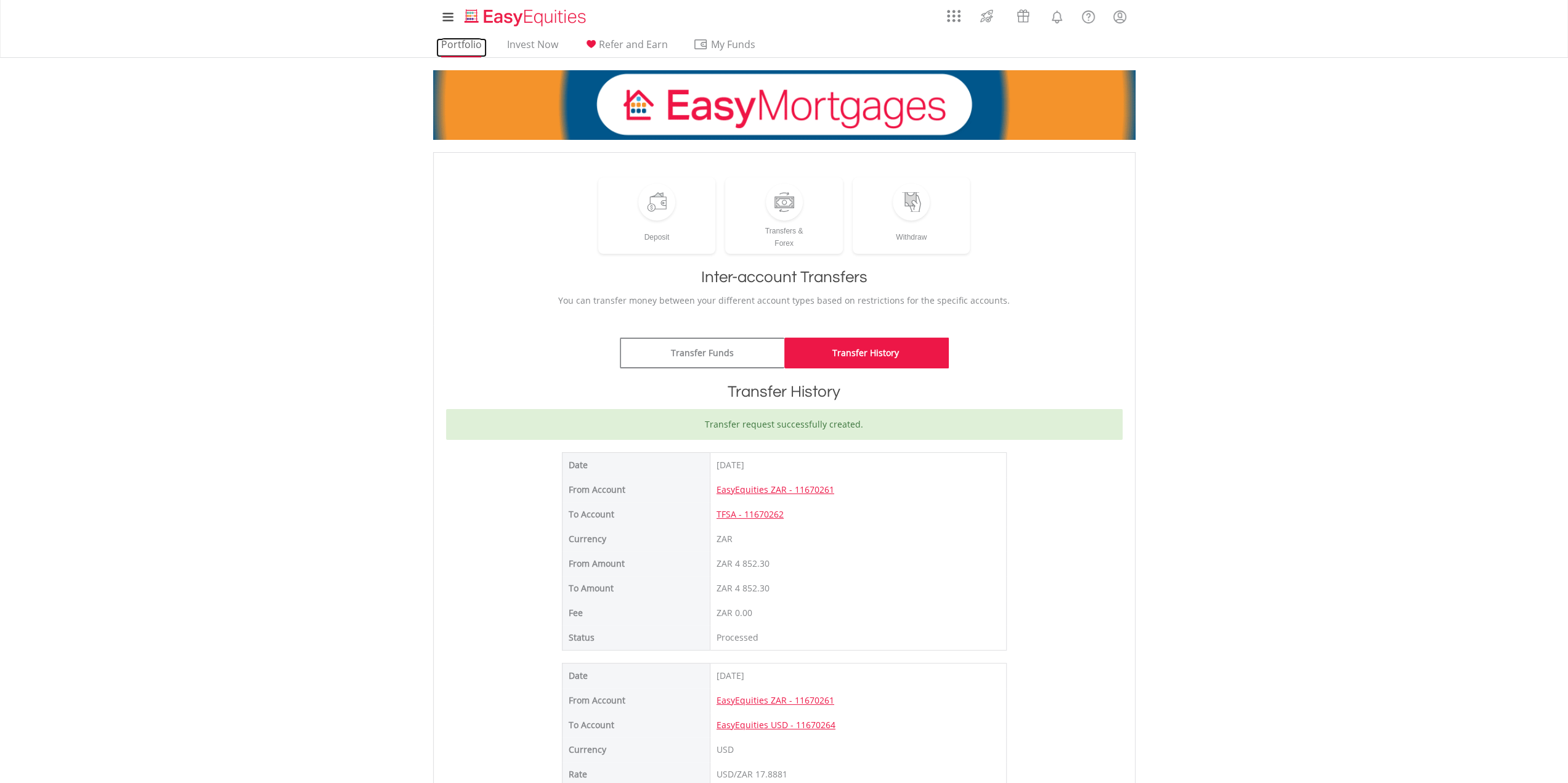
click at [462, 50] on link "Portfolio" at bounding box center [461, 47] width 50 height 19
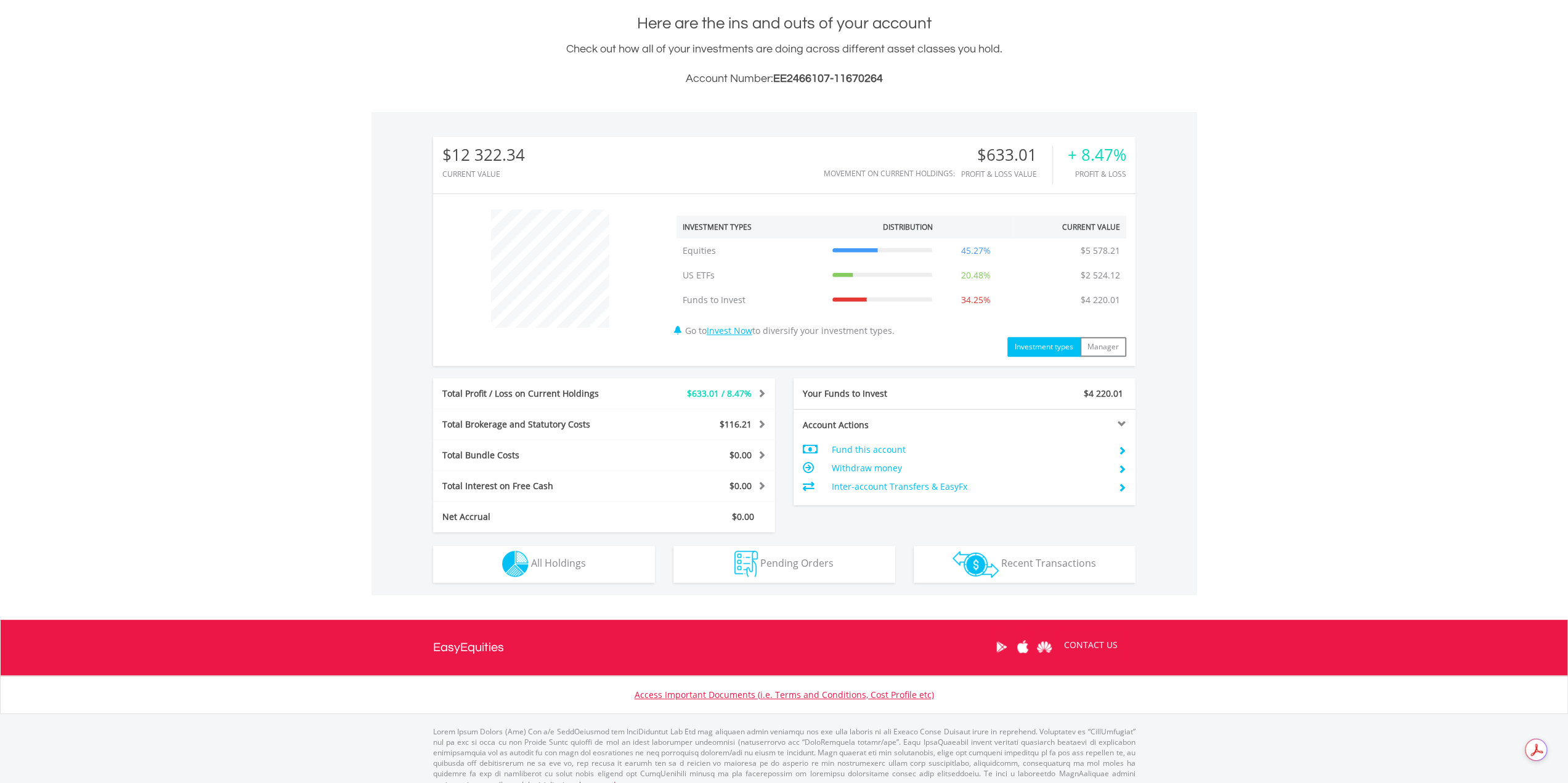
scroll to position [282, 0]
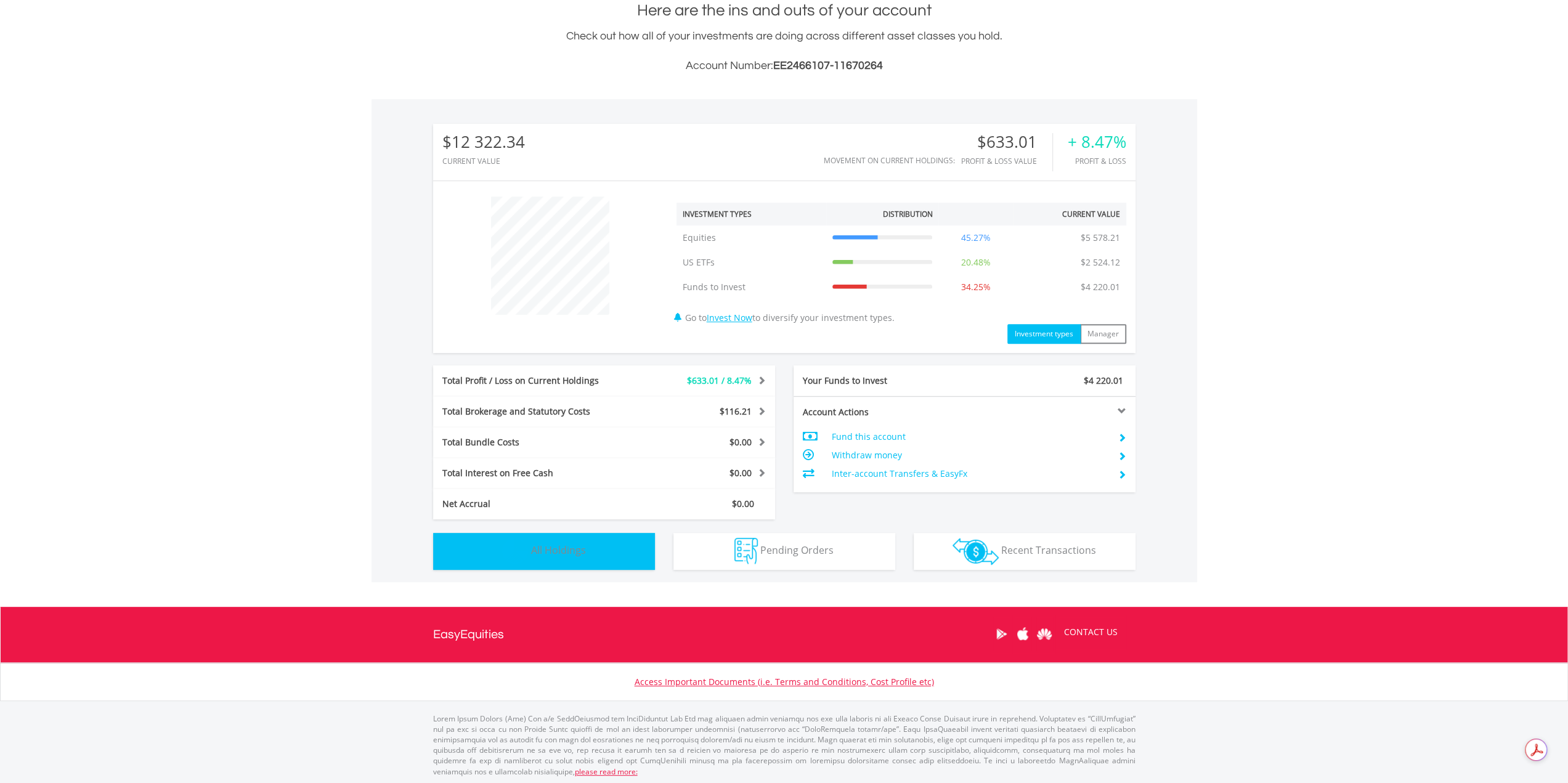
click at [548, 556] on span "All Holdings" at bounding box center [558, 551] width 55 height 14
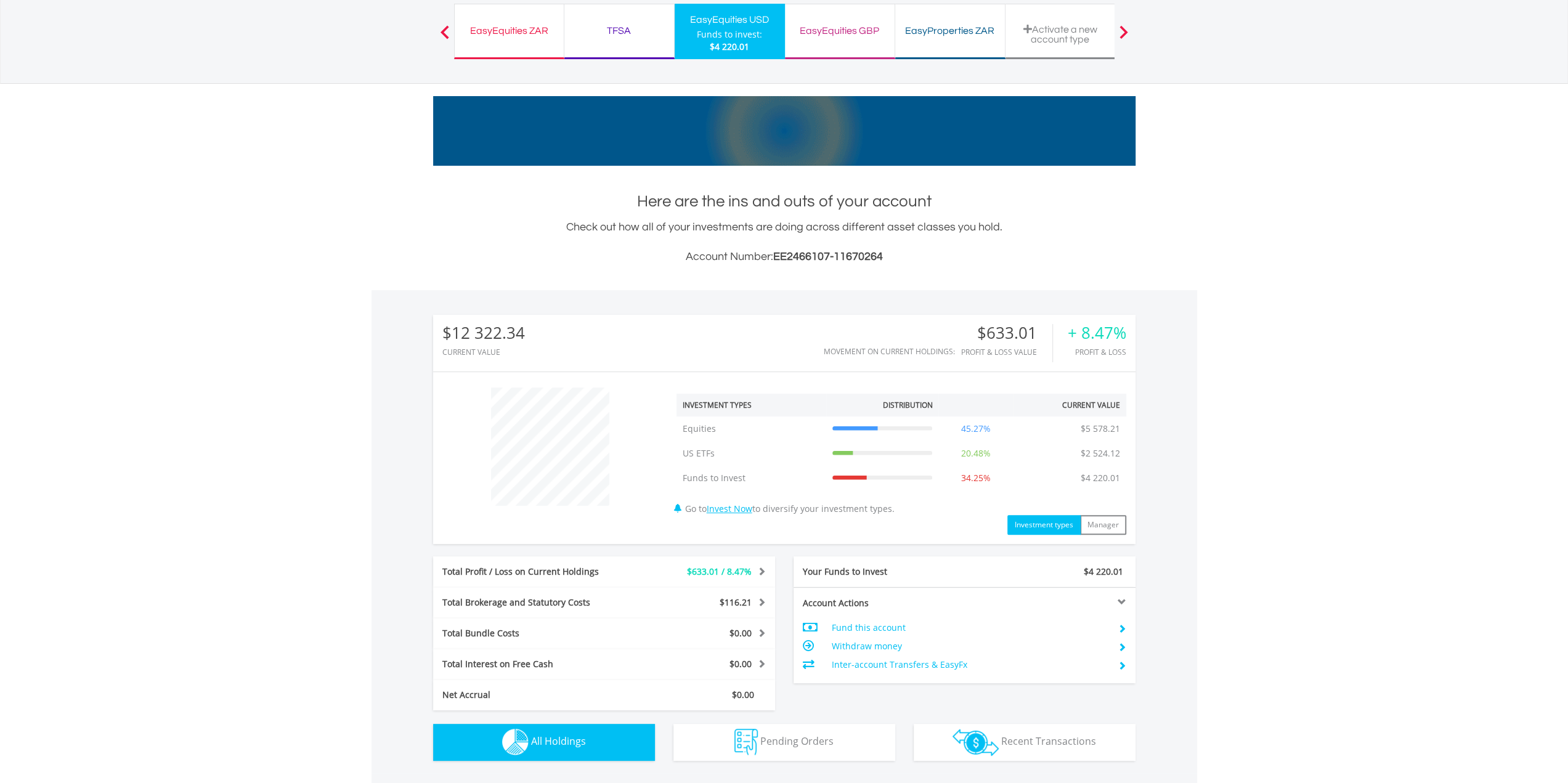
scroll to position [0, 0]
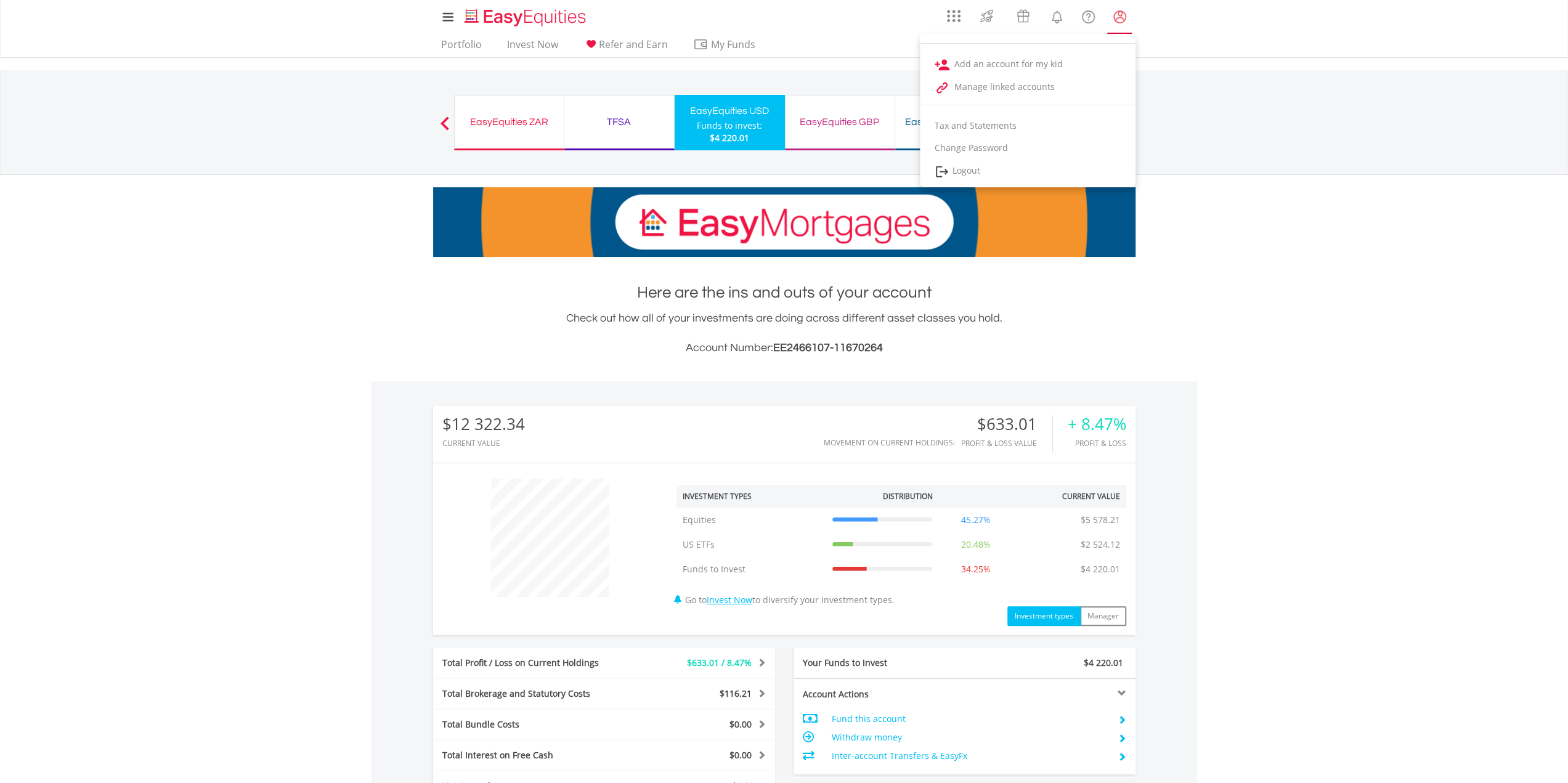
click at [1120, 22] on lord-icon "My Profile" at bounding box center [1120, 17] width 15 height 15
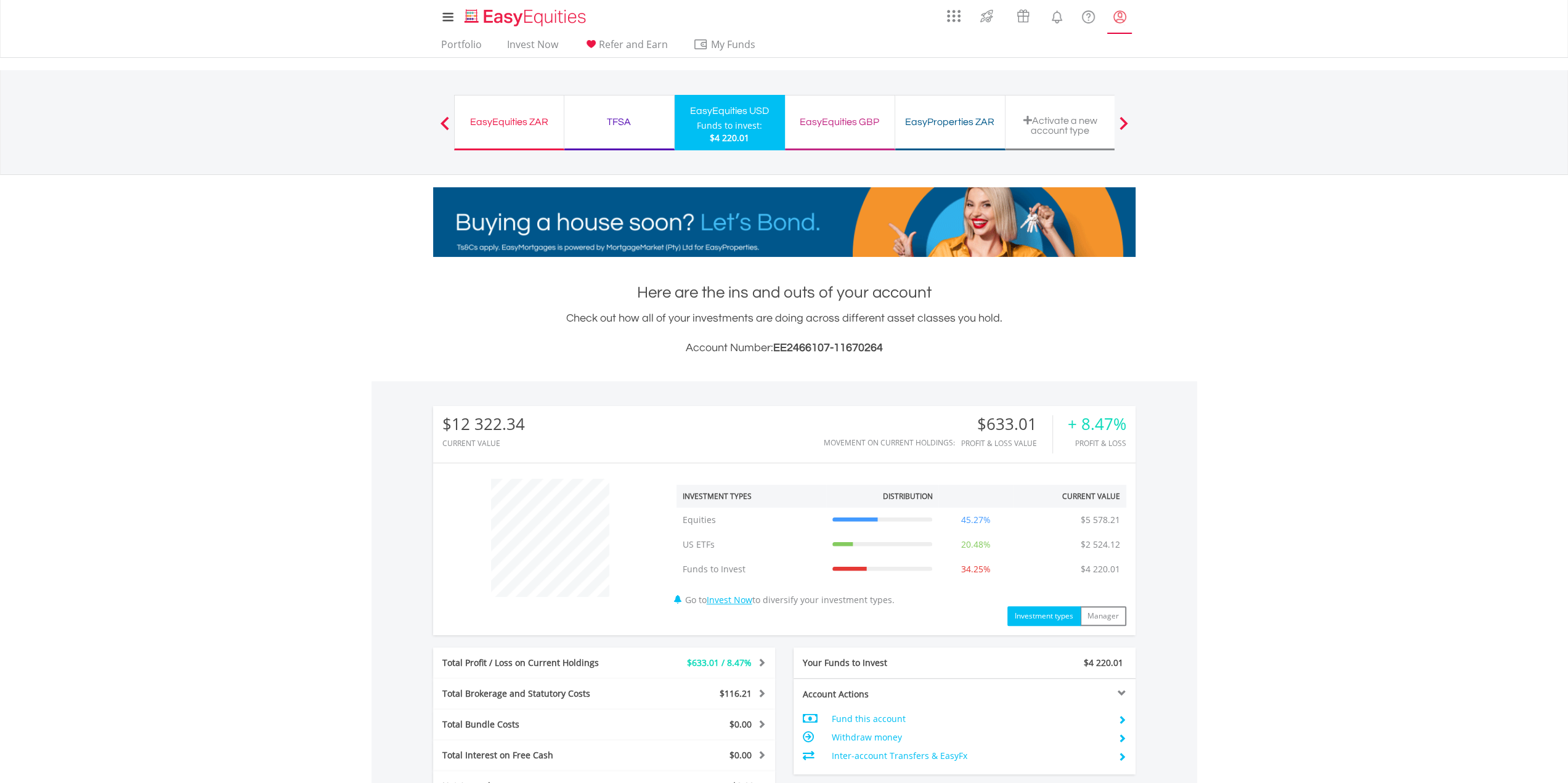
click at [1120, 22] on lord-icon "My Profile" at bounding box center [1120, 17] width 15 height 15
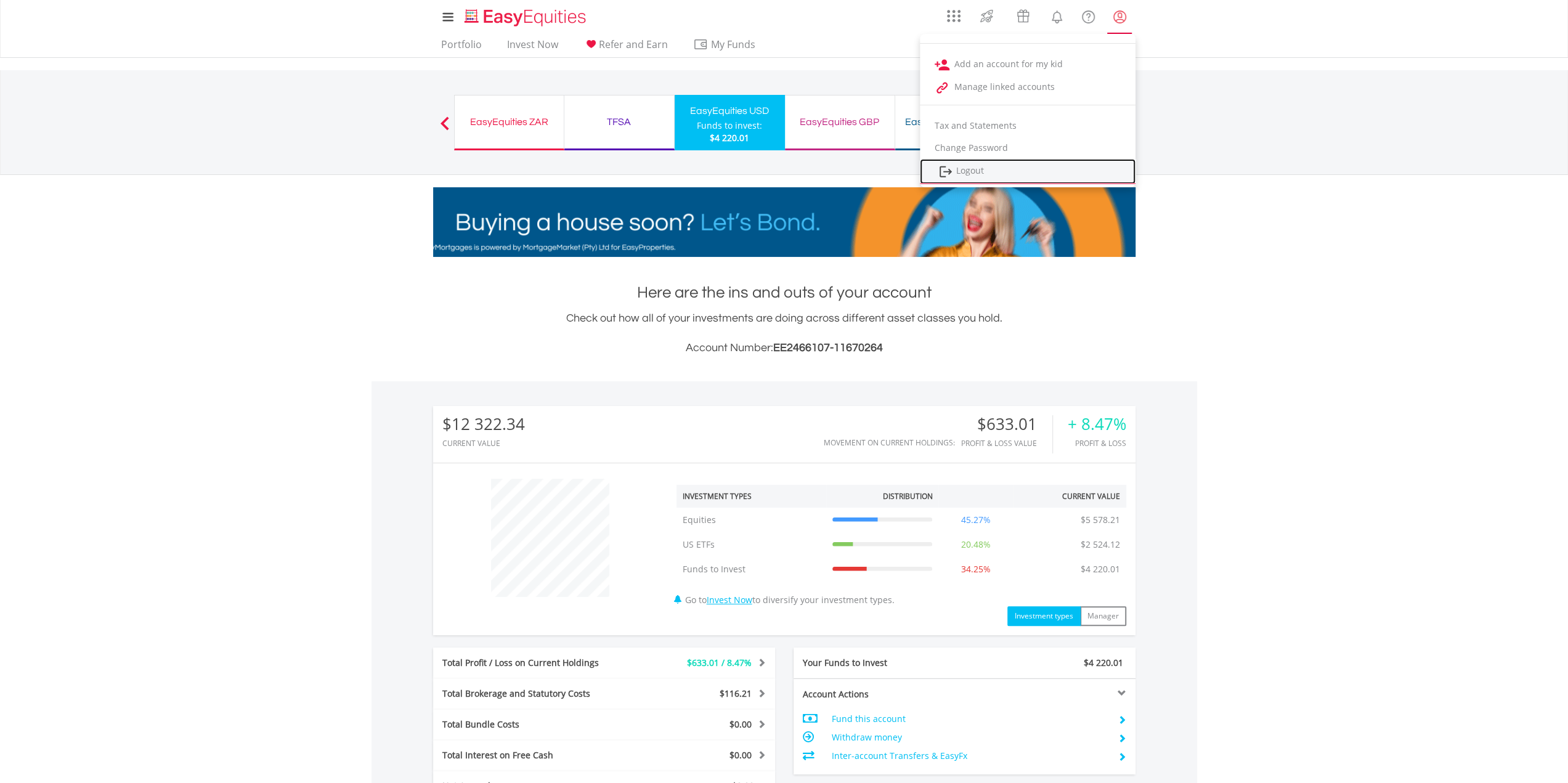
click at [951, 167] on img at bounding box center [946, 171] width 15 height 15
